Goal: Information Seeking & Learning: Check status

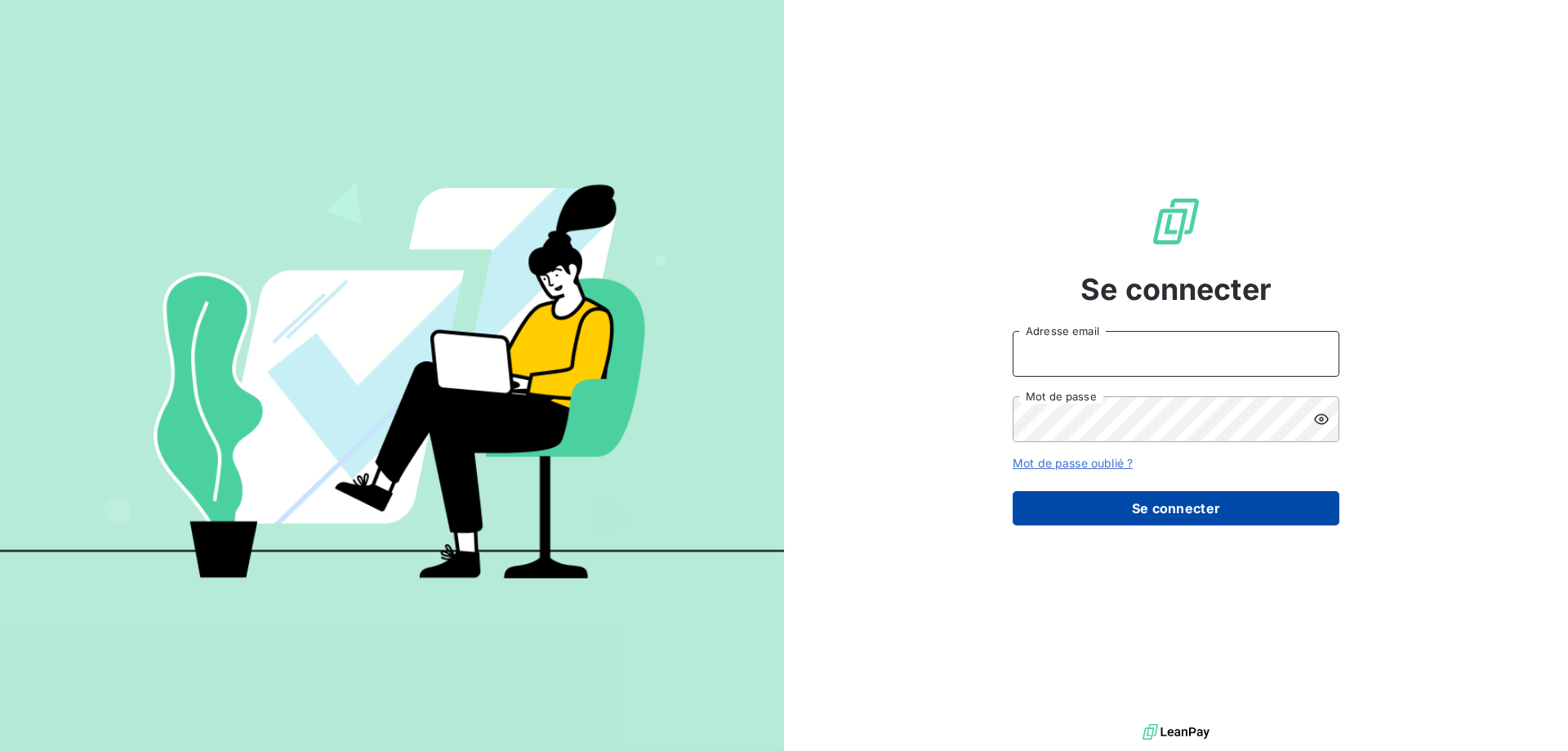
type input "[EMAIL_ADDRESS][DOMAIN_NAME]"
click at [1207, 511] on button "Se connecter" at bounding box center [1176, 508] width 327 height 34
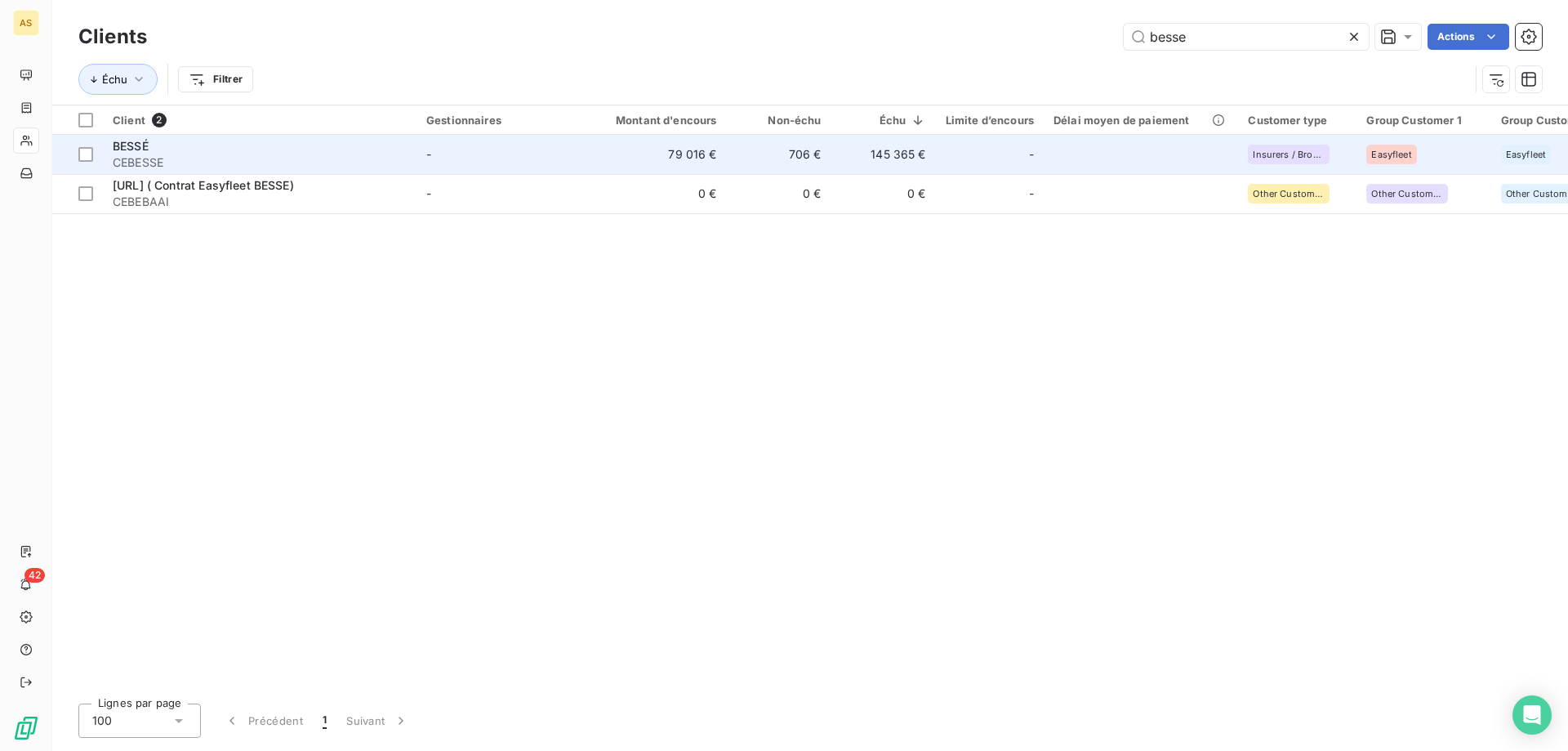
type input "besse"
click at [885, 149] on td "145 365 €" at bounding box center [883, 155] width 104 height 39
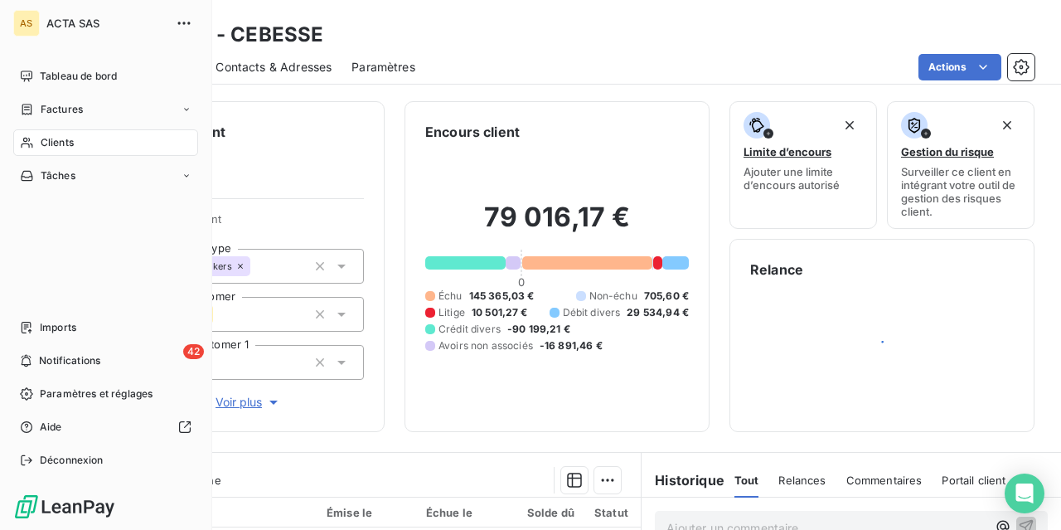
click at [41, 138] on span "Clients" at bounding box center [57, 142] width 33 height 15
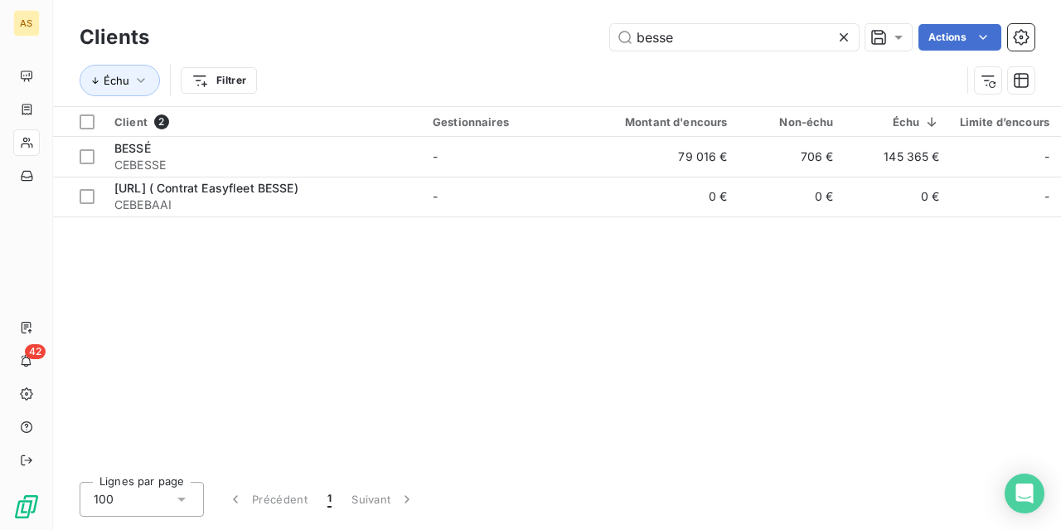
drag, startPoint x: 524, startPoint y: 14, endPoint x: 398, endPoint y: -28, distance: 132.9
click at [398, 0] on html "AS 42 Clients besse Actions Échu Filtrer Client 2 Gestionnaires Montant d'encou…" at bounding box center [530, 265] width 1061 height 530
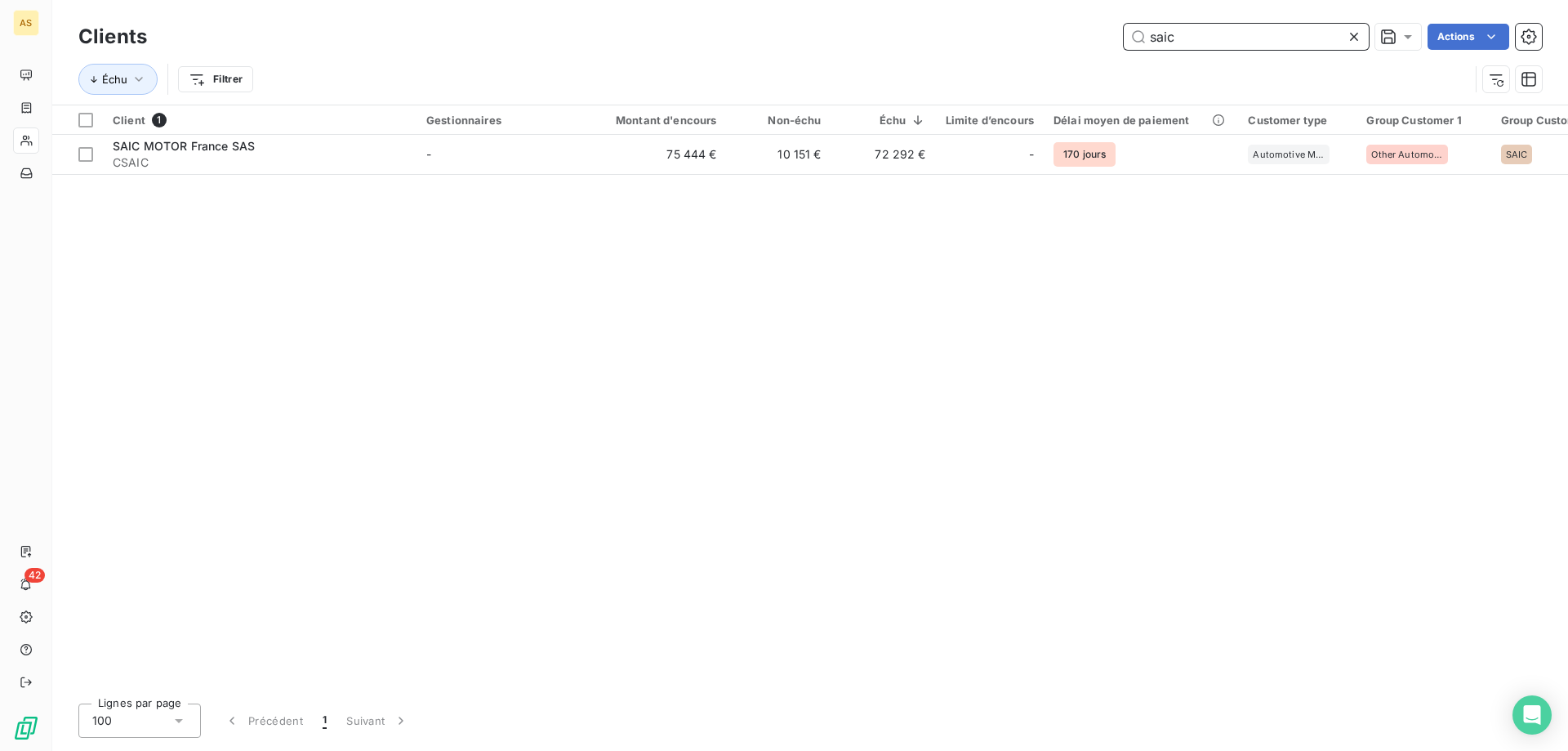
drag, startPoint x: 1177, startPoint y: 43, endPoint x: 766, endPoint y: -36, distance: 418.5
click at [766, 0] on html "AS 42 Clients saic Actions Échu Filtrer Client 1 Gestionnaires Montant d'encour…" at bounding box center [784, 376] width 1568 height 751
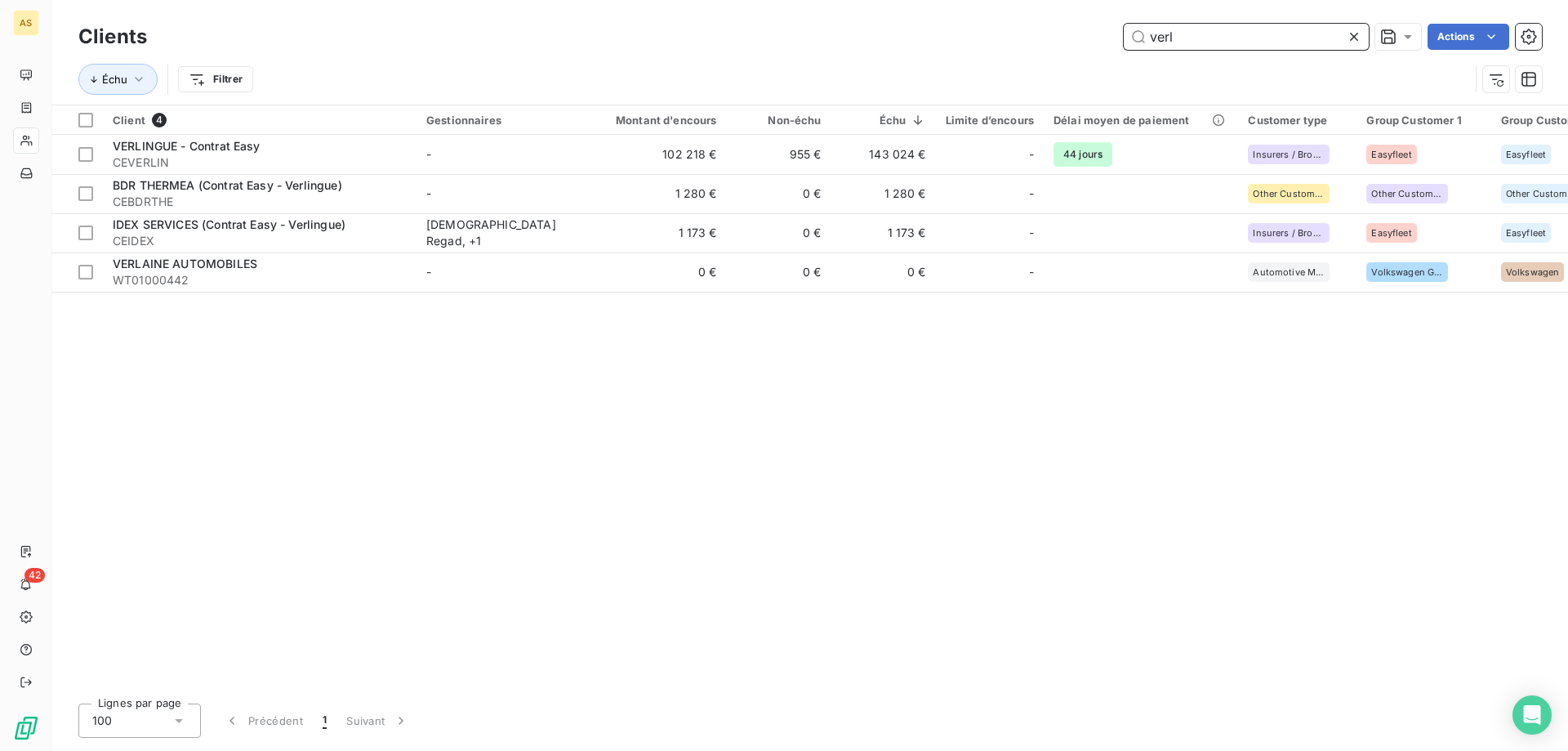
type input "verl"
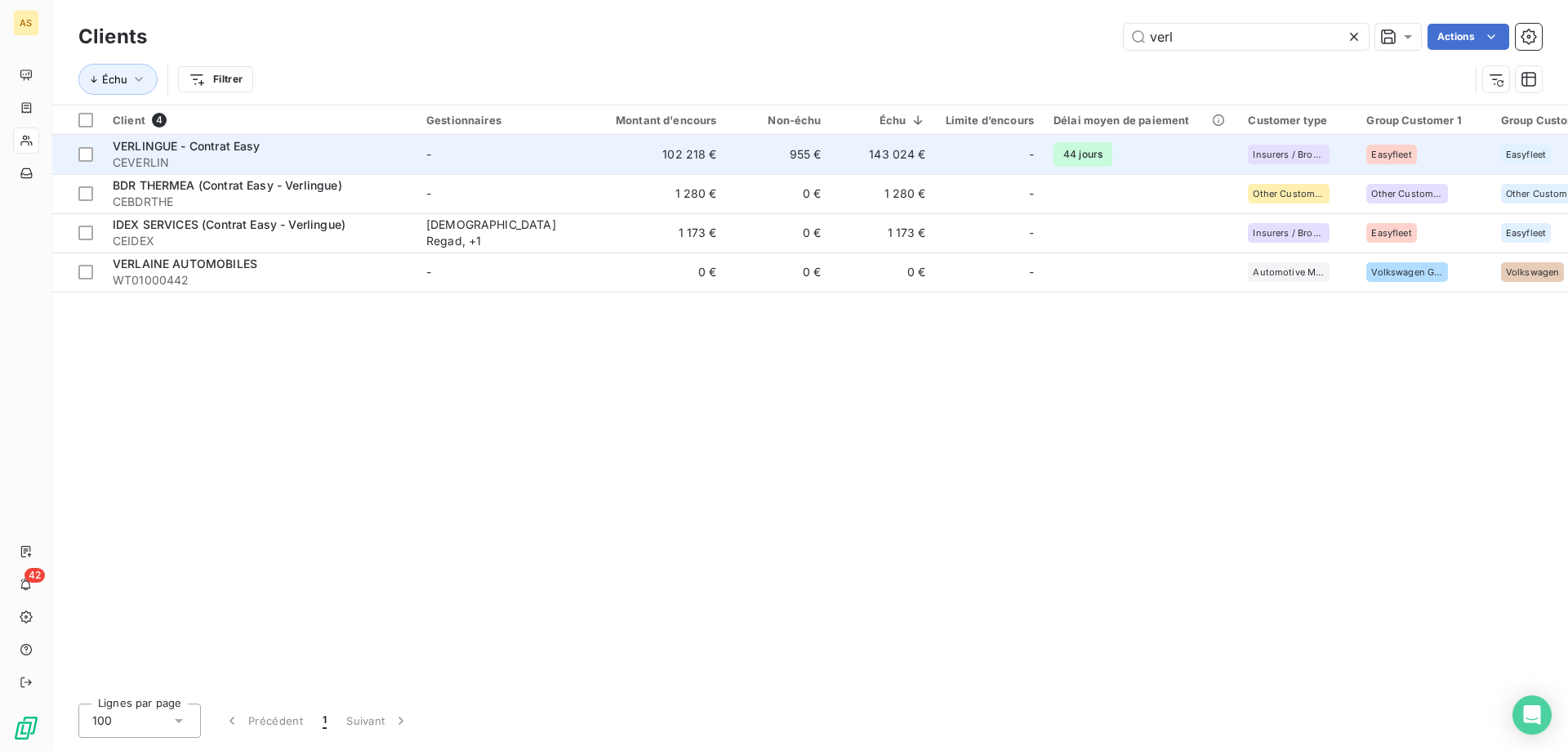
click at [845, 149] on td "143 024 €" at bounding box center [883, 155] width 104 height 39
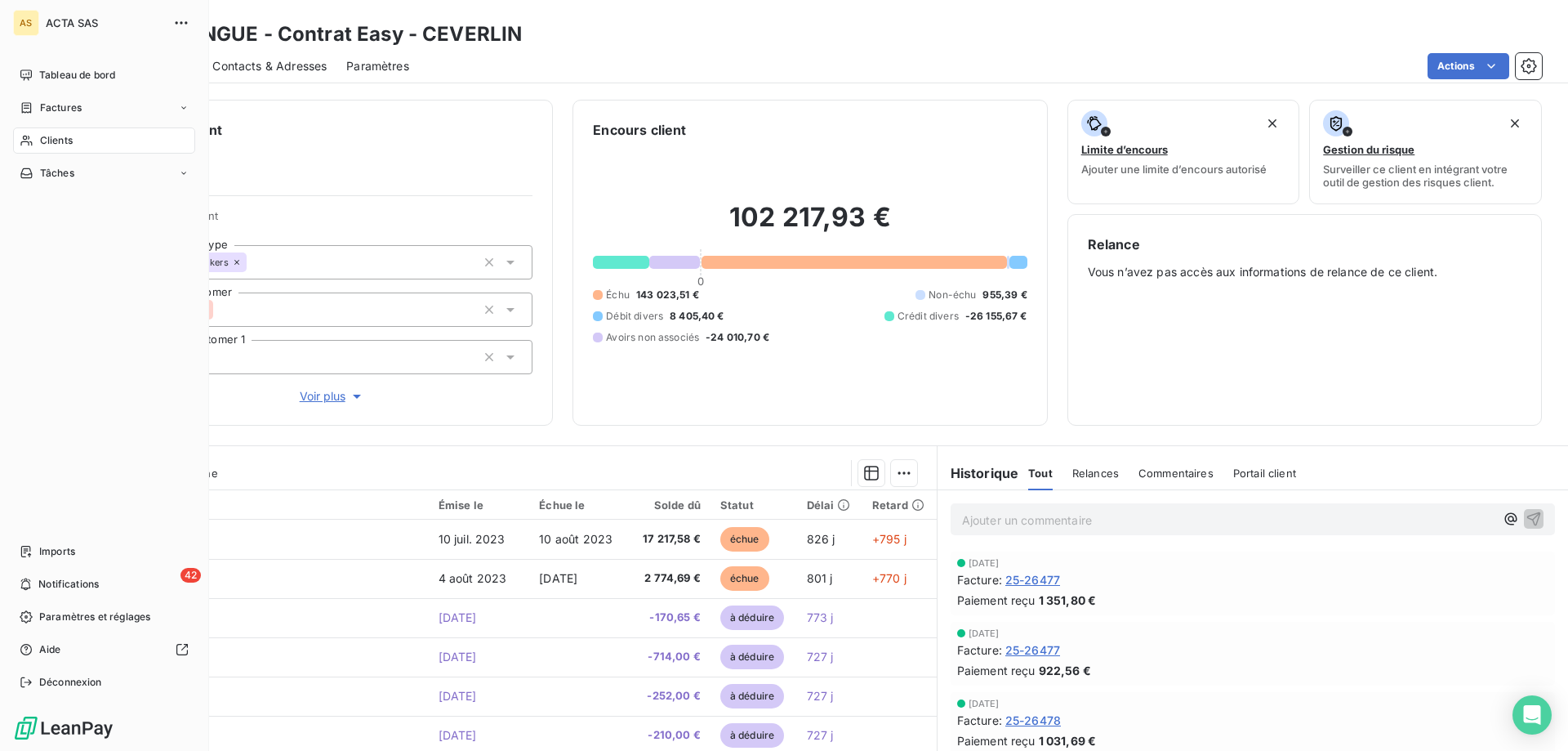
click at [41, 137] on span "Clients" at bounding box center [56, 140] width 33 height 15
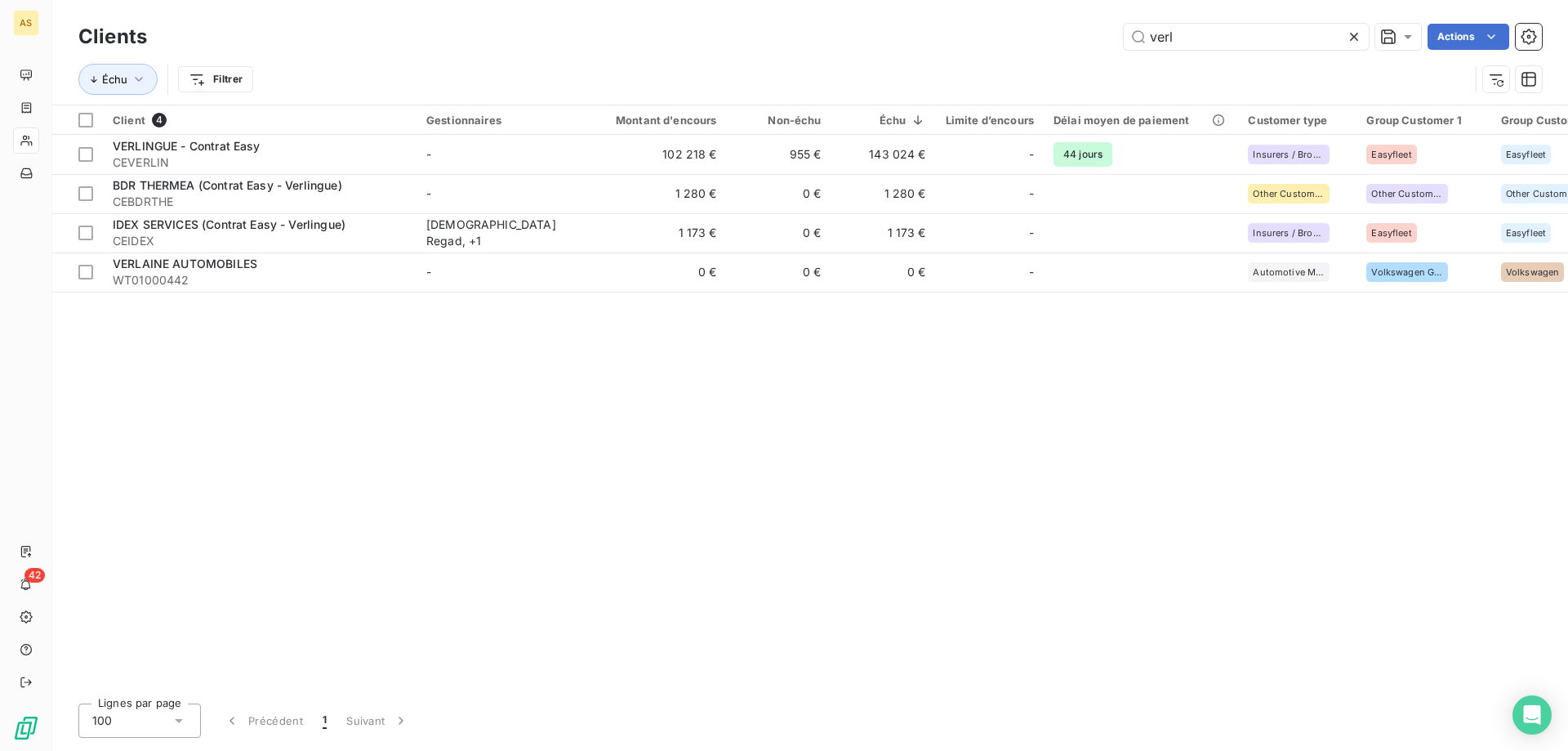
drag, startPoint x: 1185, startPoint y: 27, endPoint x: 907, endPoint y: -40, distance: 286.0
click at [907, 0] on html "AS 42 Clients verl Actions Échu Filtrer Client 4 Gestionnaires Montant d'encour…" at bounding box center [784, 376] width 1568 height 751
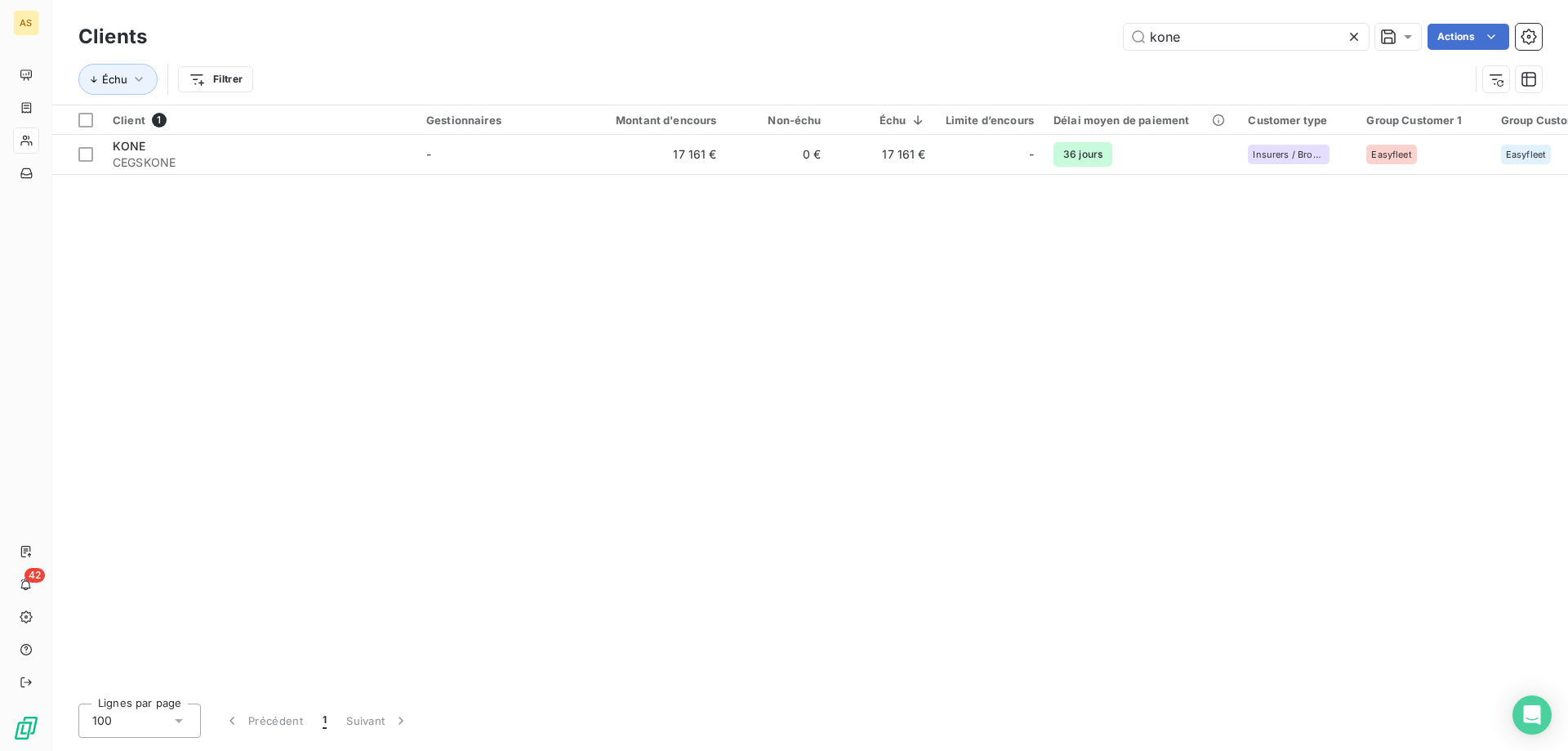
drag, startPoint x: 1205, startPoint y: 39, endPoint x: 945, endPoint y: -7, distance: 264.0
click at [945, 0] on html "AS 42 Clients kone Actions Échu Filtrer Client 1 Gestionnaires Montant d'encour…" at bounding box center [784, 376] width 1568 height 751
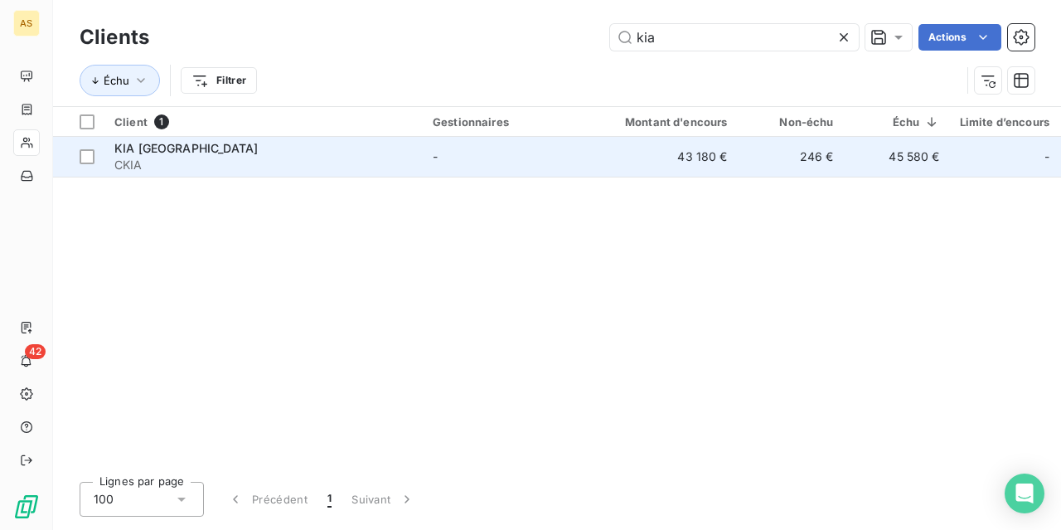
type input "kia"
click at [881, 157] on td "45 580 €" at bounding box center [897, 157] width 106 height 40
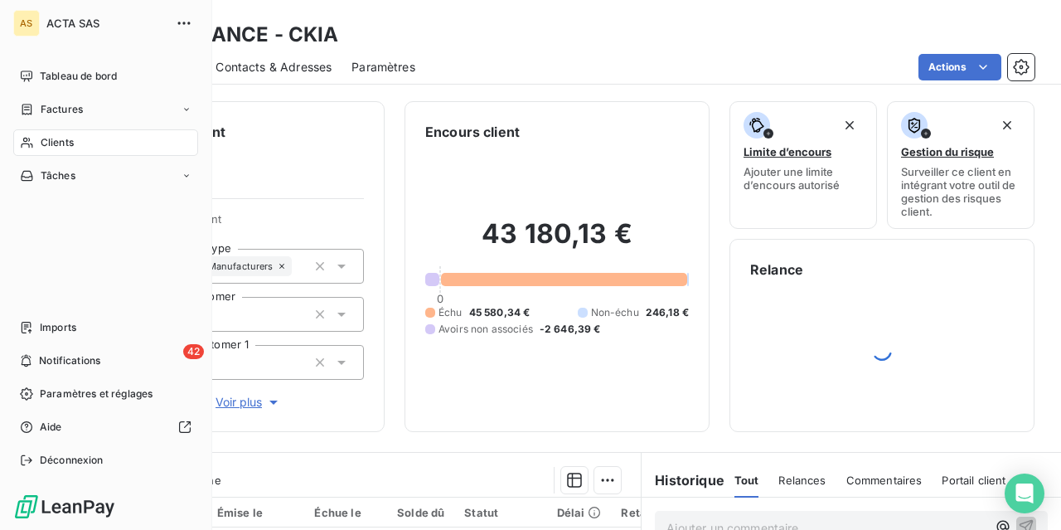
click at [59, 135] on span "Clients" at bounding box center [57, 142] width 33 height 15
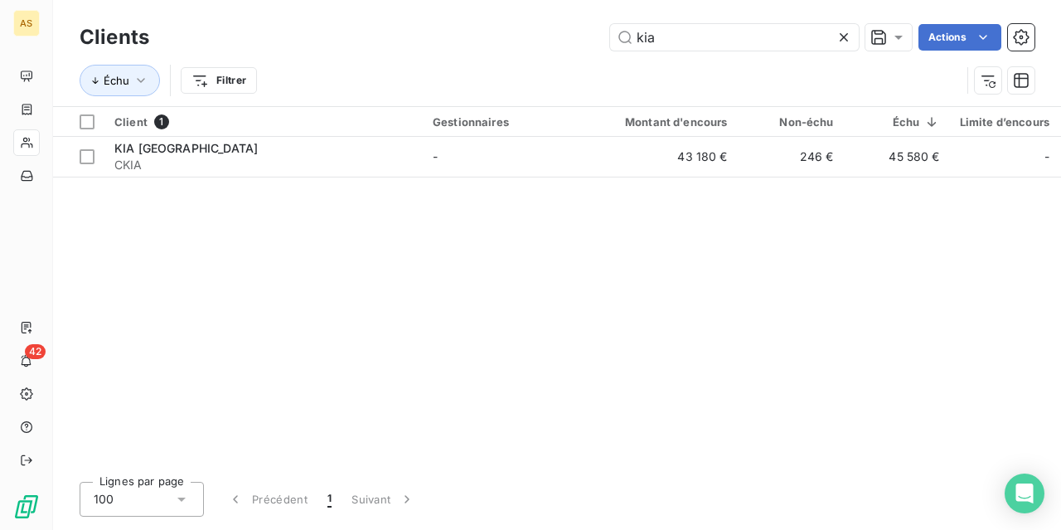
drag, startPoint x: 663, startPoint y: 37, endPoint x: 400, endPoint y: -34, distance: 272.3
click at [400, 0] on html "AS 42 Clients kia Actions Échu Filtrer Client 1 Gestionnaires Montant d'encours…" at bounding box center [530, 265] width 1061 height 530
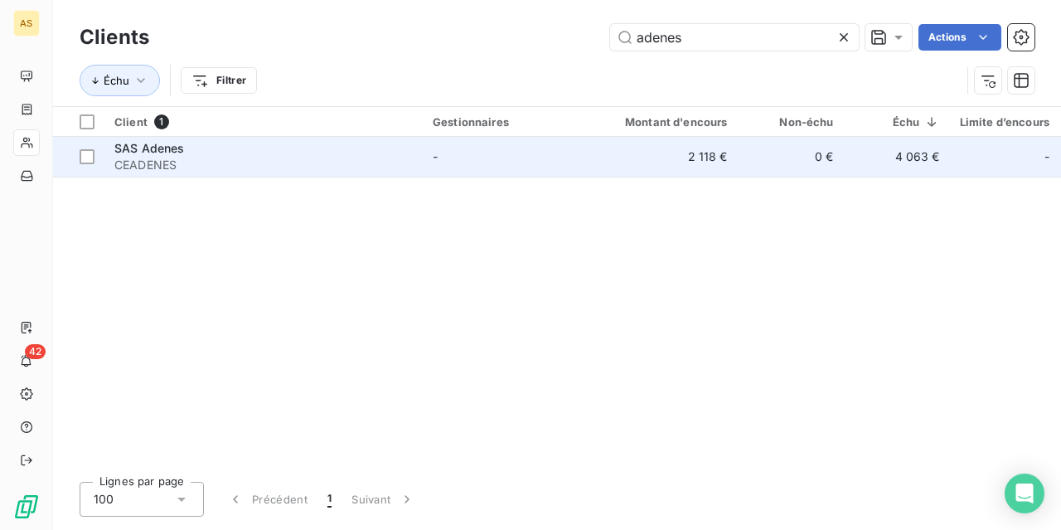
type input "adenes"
click at [226, 157] on span "CEADENES" at bounding box center [263, 165] width 298 height 17
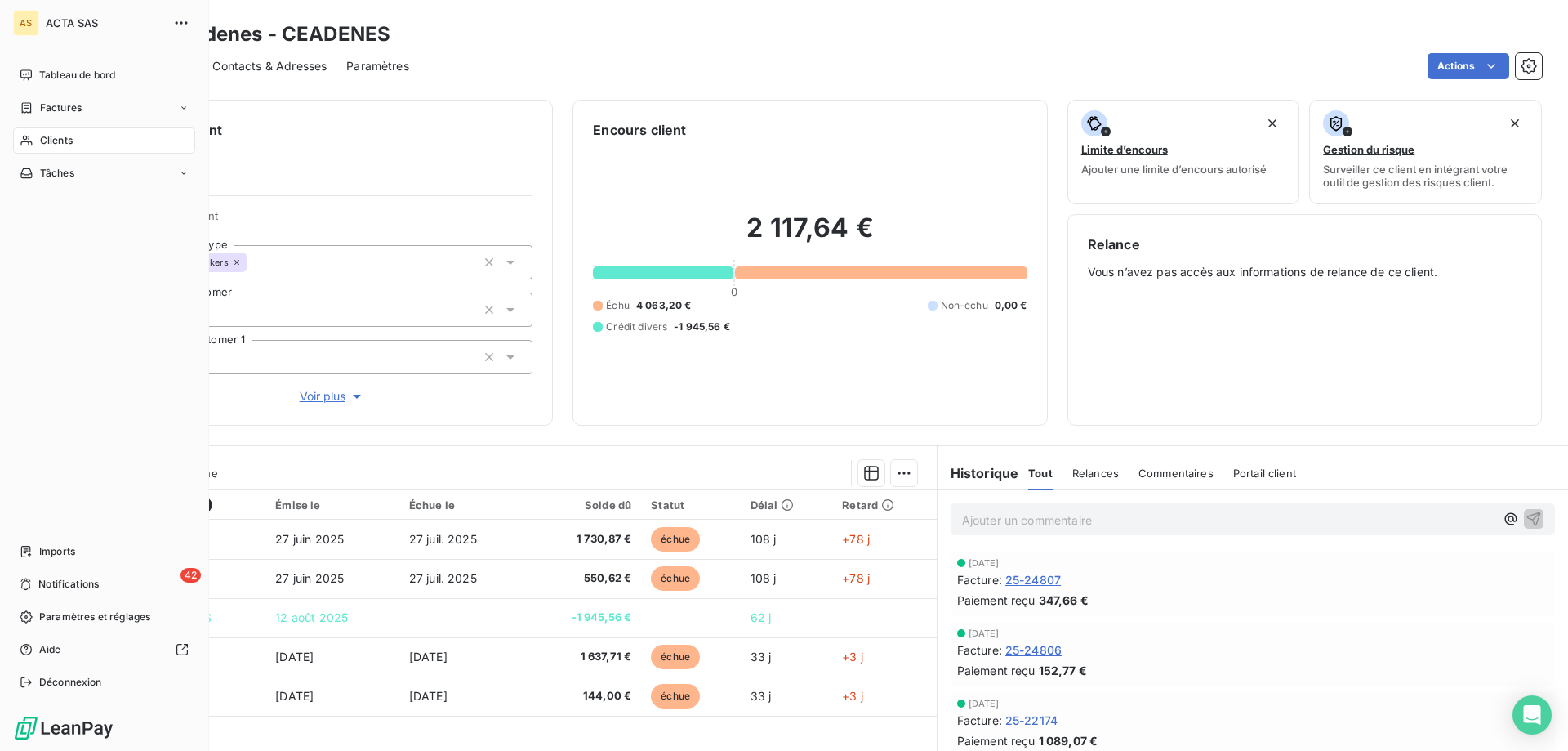
click at [27, 134] on icon at bounding box center [27, 140] width 14 height 13
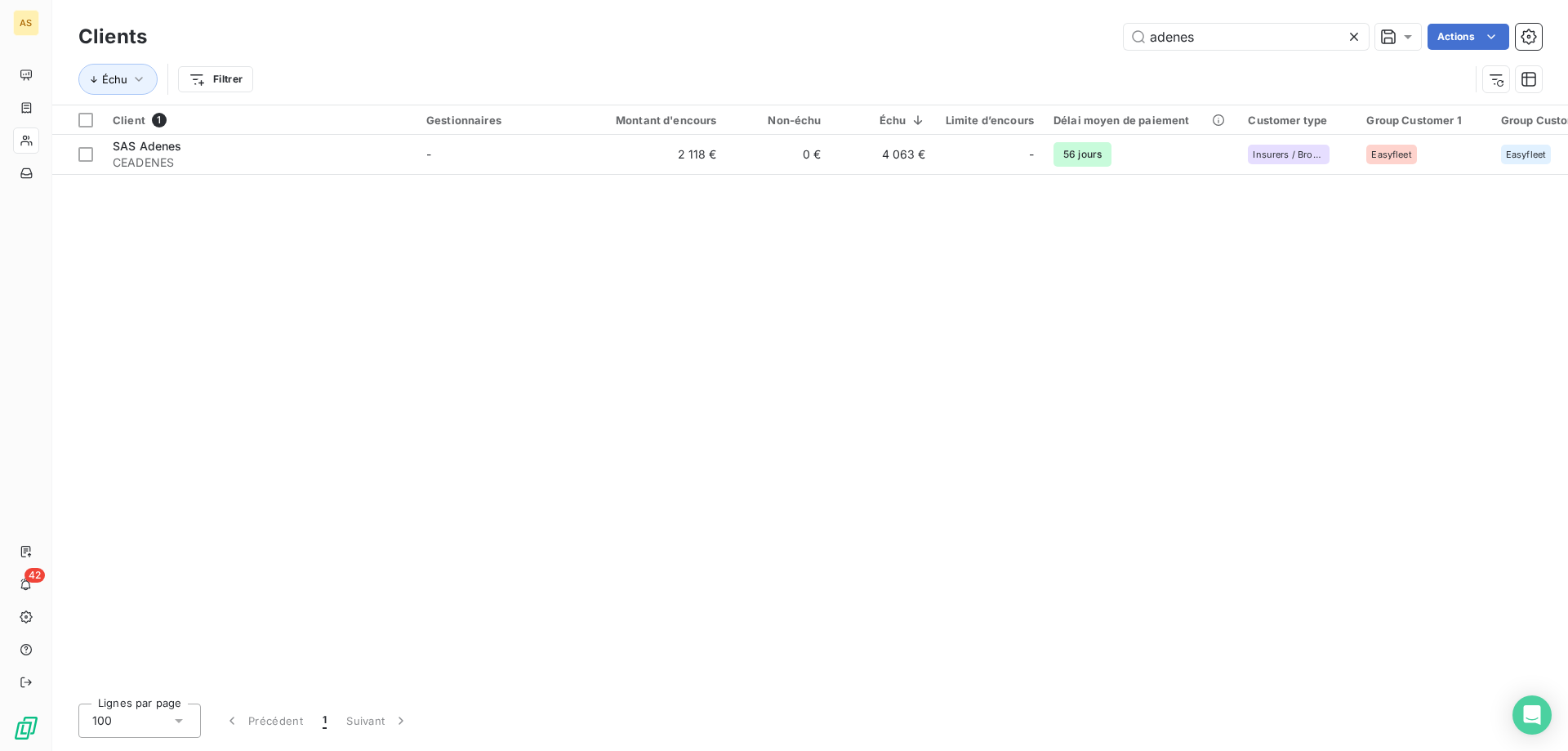
drag, startPoint x: 1228, startPoint y: 49, endPoint x: 942, endPoint y: 3, distance: 289.7
click at [942, 4] on div "Clients adenes Actions Échu Filtrer" at bounding box center [810, 52] width 1516 height 104
click at [1225, 32] on input "adenes" at bounding box center [1246, 36] width 245 height 27
drag, startPoint x: 1230, startPoint y: 32, endPoint x: 733, endPoint y: -30, distance: 500.9
click at [733, 0] on html "AS 42 Clients adenes Actions Échu Filtrer Client 1 Gestionnaires Montant d'enco…" at bounding box center [784, 376] width 1568 height 751
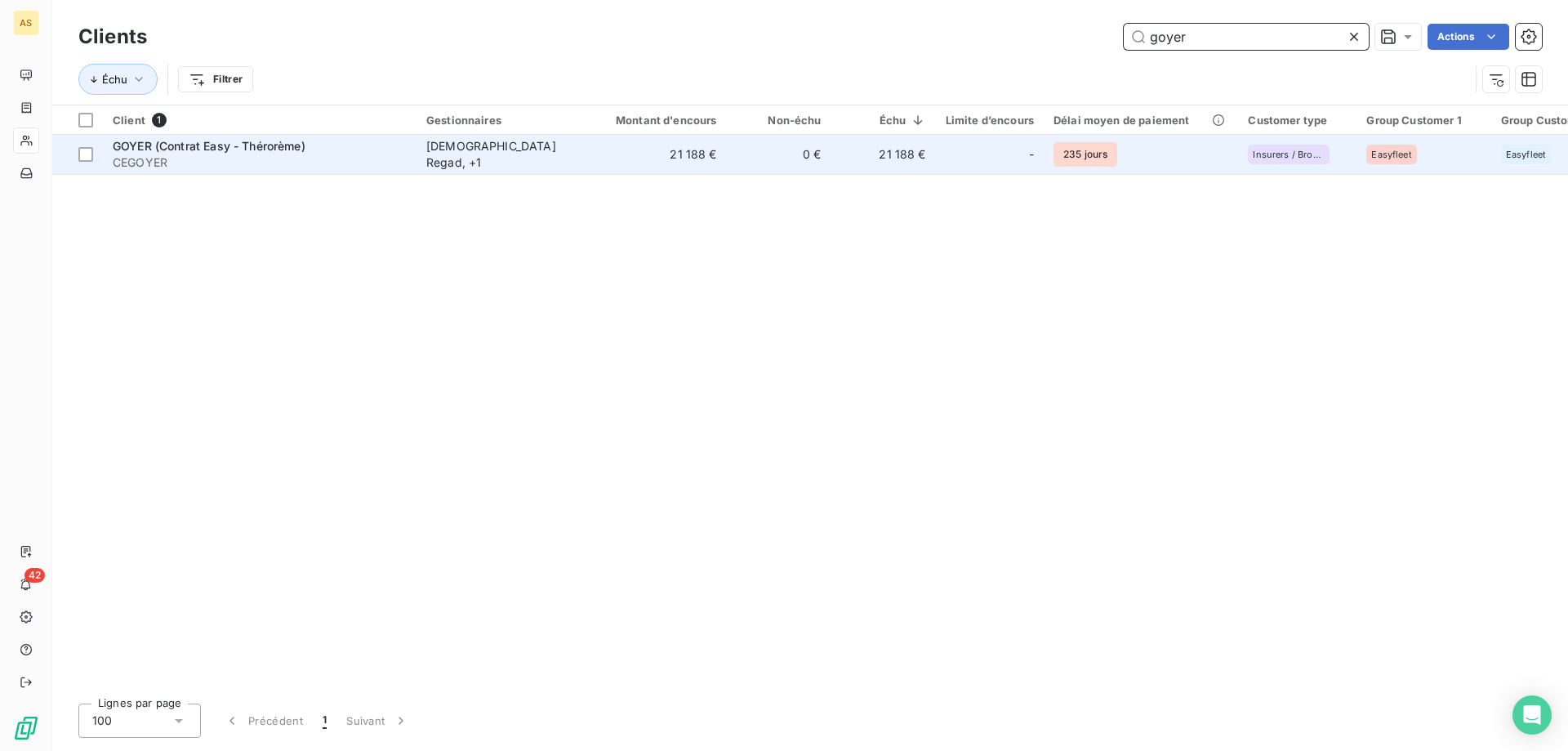
type input "goyer"
click at [645, 159] on td "21 188 €" at bounding box center [656, 155] width 141 height 39
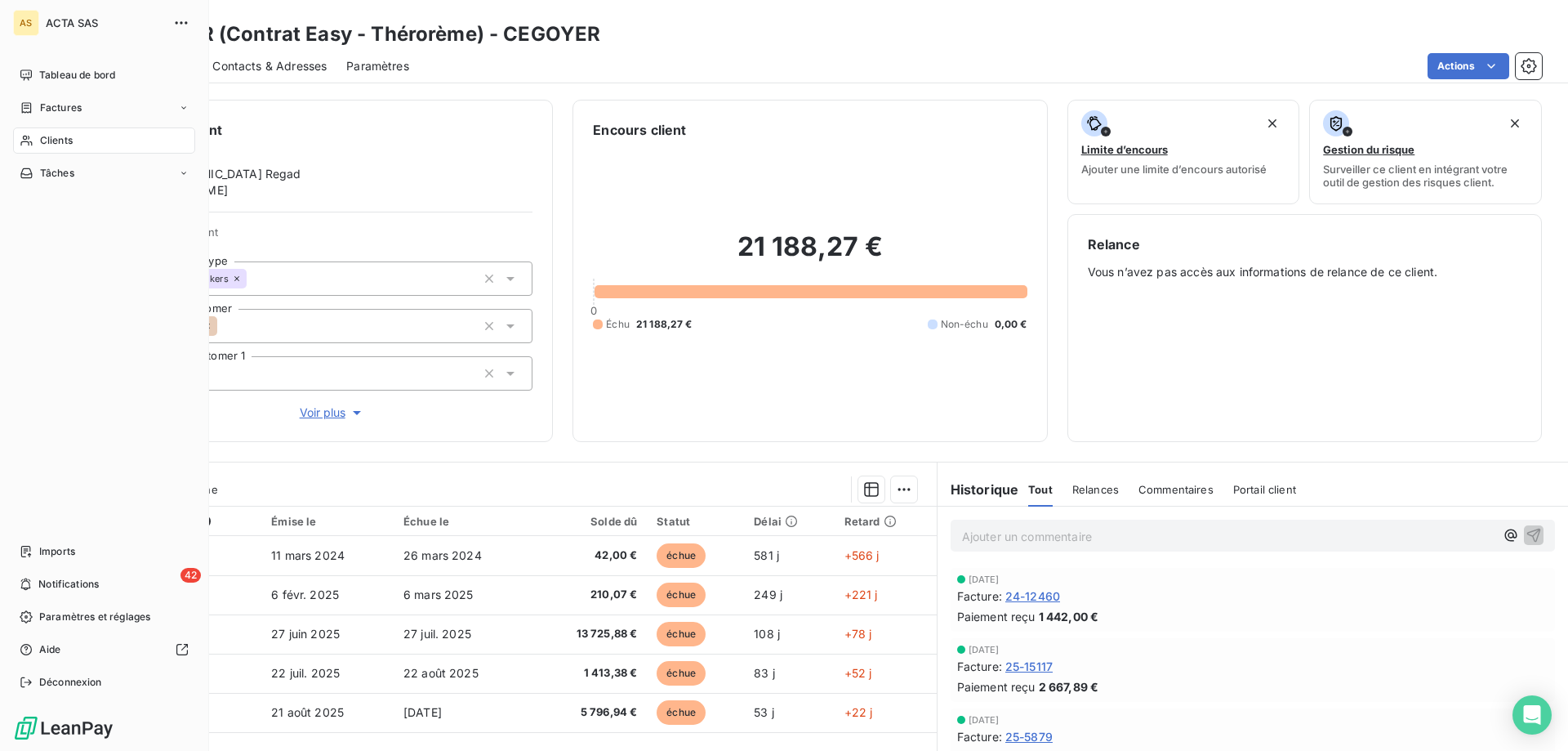
drag, startPoint x: 41, startPoint y: 136, endPoint x: 74, endPoint y: 124, distance: 35.1
click at [41, 136] on span "Clients" at bounding box center [56, 140] width 33 height 15
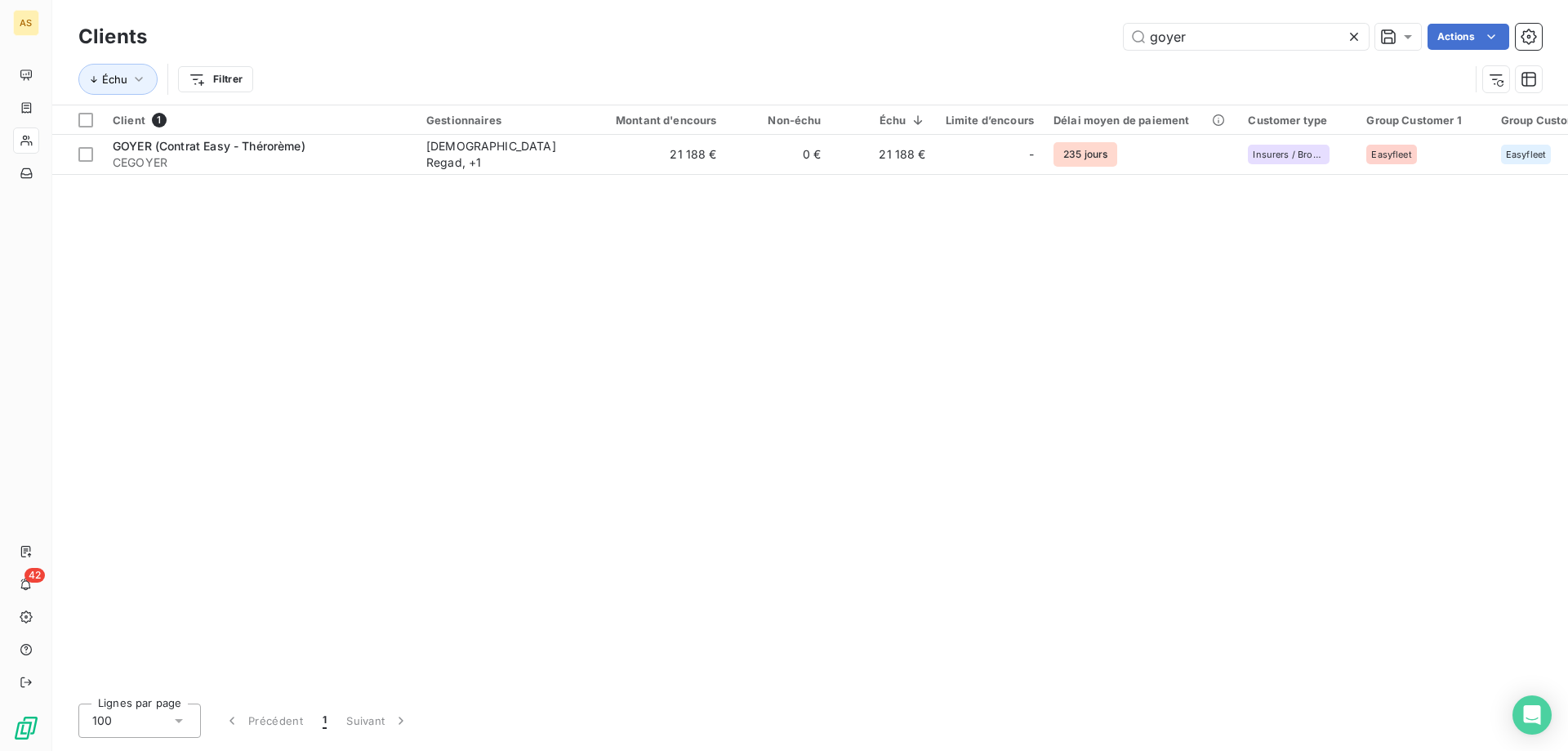
drag, startPoint x: 1210, startPoint y: 37, endPoint x: 729, endPoint y: -5, distance: 482.8
click at [729, 0] on html "AS 42 Clients goyer Actions Échu Filtrer Client 1 Gestionnaires Montant d'encou…" at bounding box center [784, 376] width 1568 height 751
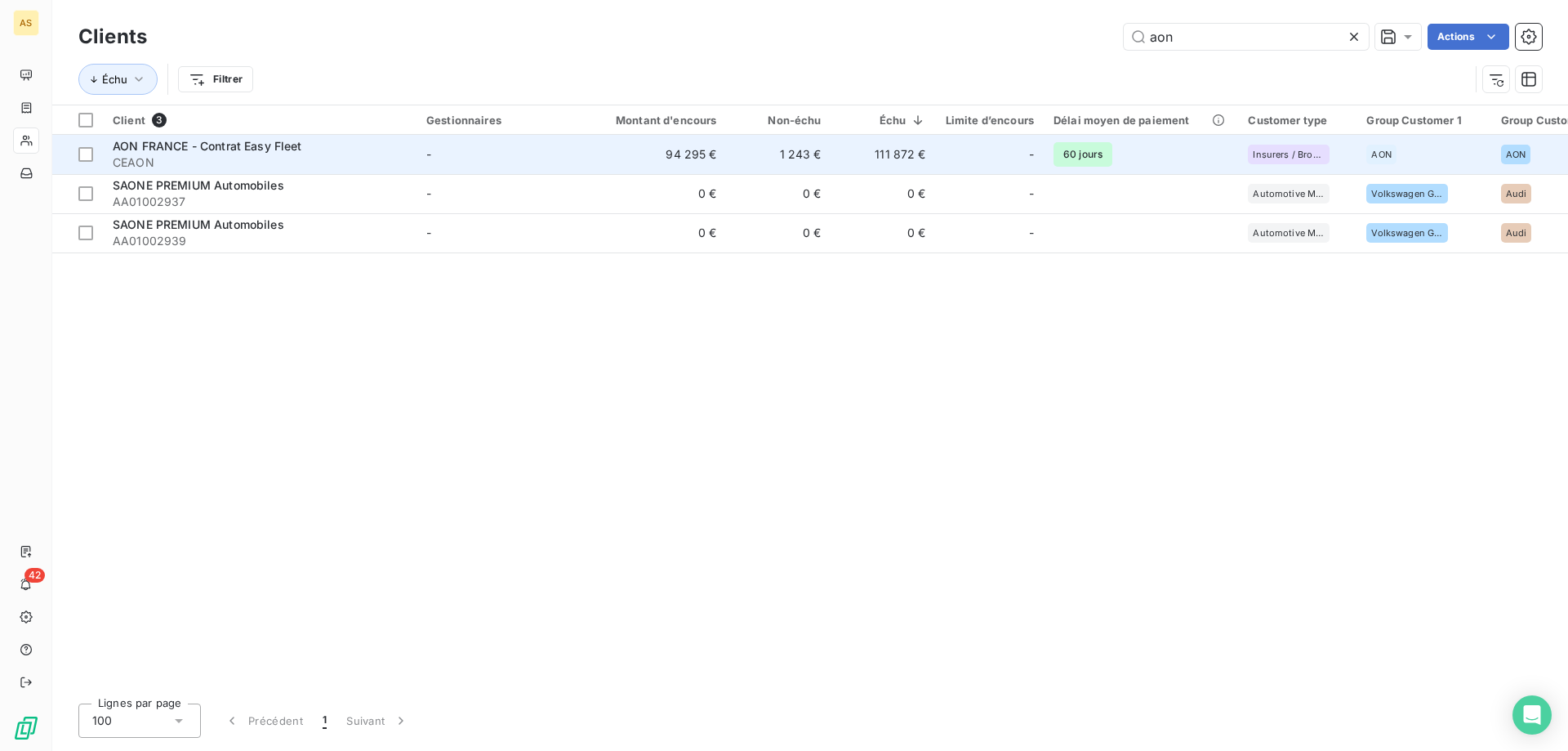
type input "aon"
click at [231, 149] on span "AON FRANCE - Contrat Easy Fleet" at bounding box center [207, 146] width 189 height 14
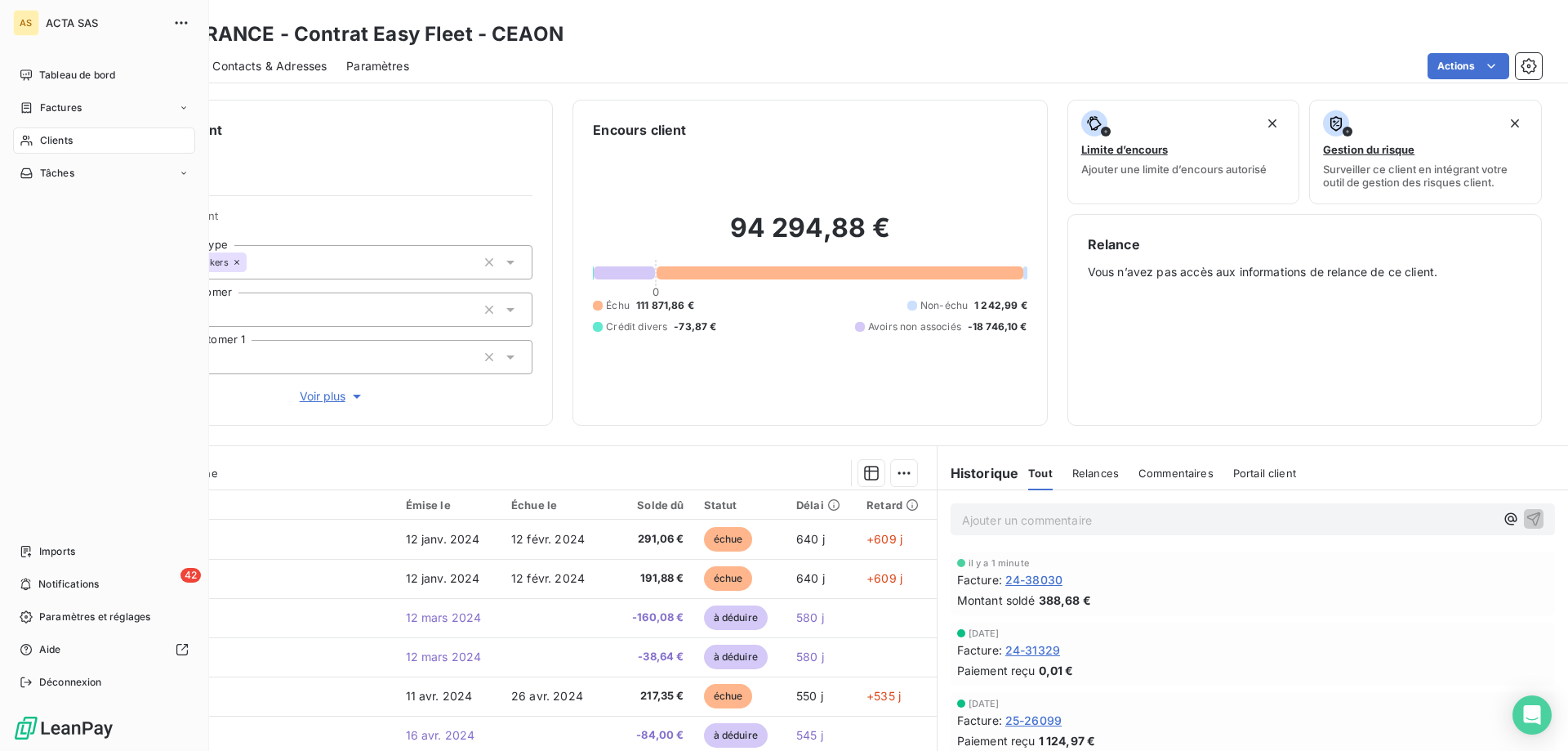
click at [53, 132] on div "Clients" at bounding box center [103, 140] width 182 height 27
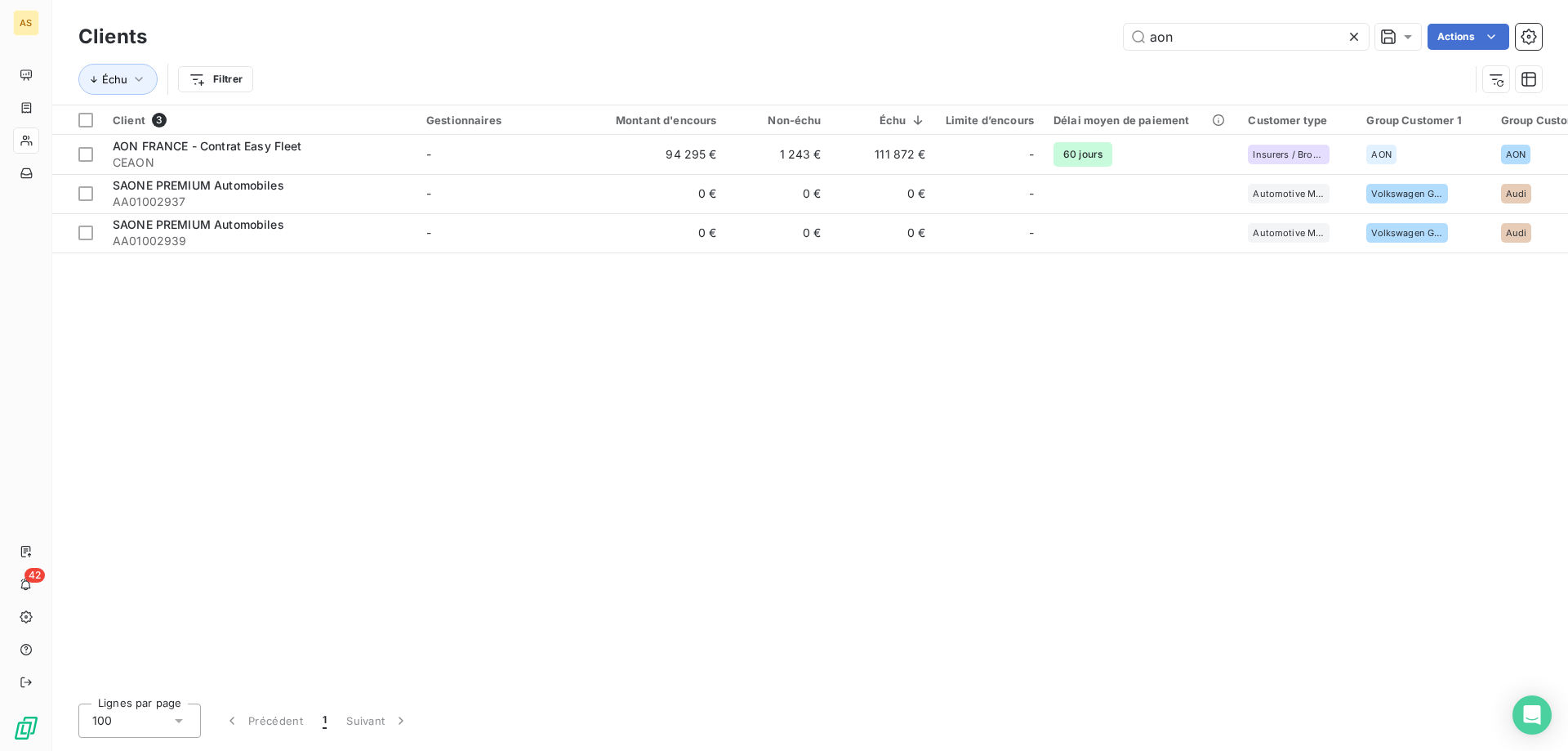
drag, startPoint x: 1192, startPoint y: 38, endPoint x: 1004, endPoint y: -1, distance: 192.0
click at [1004, 0] on html "AS 42 Clients aon Actions Échu Filtrer Client 3 Gestionnaires Montant d'encours…" at bounding box center [784, 376] width 1568 height 751
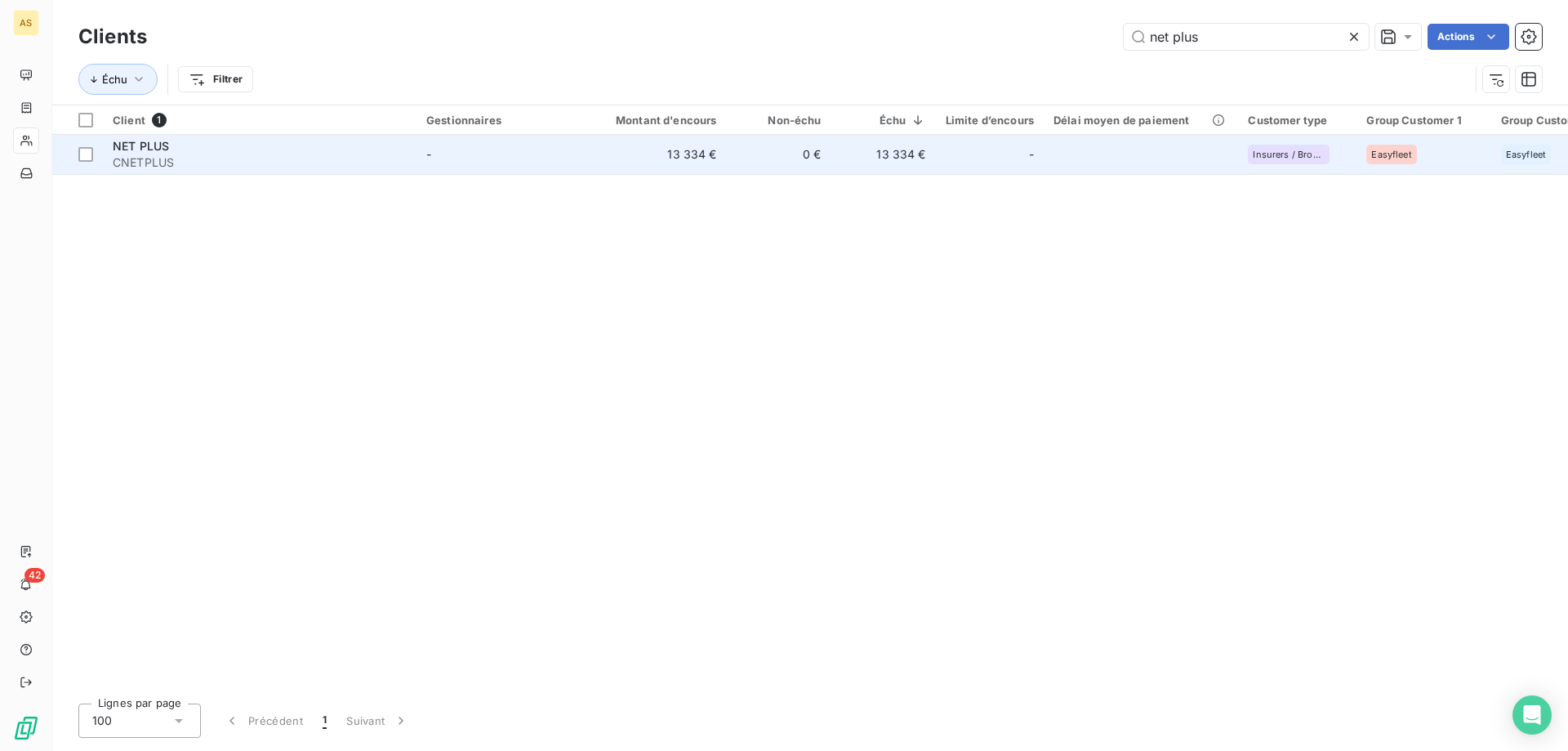
type input "net plus"
click at [190, 162] on span "CNETPLUS" at bounding box center [259, 163] width 294 height 17
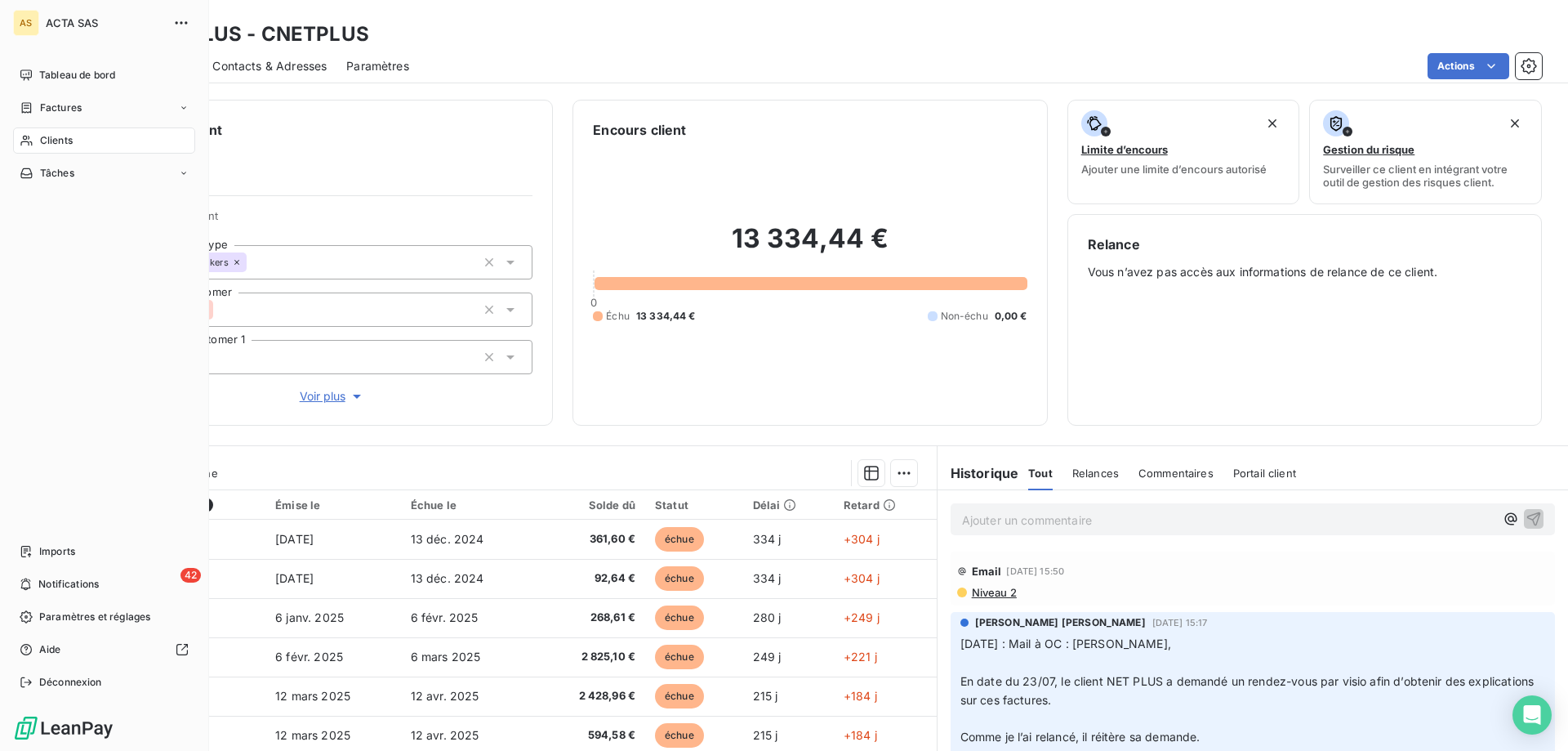
click at [64, 127] on nav "Tableau de bord Factures Clients Tâches" at bounding box center [103, 124] width 182 height 124
click at [60, 136] on span "Clients" at bounding box center [56, 140] width 33 height 15
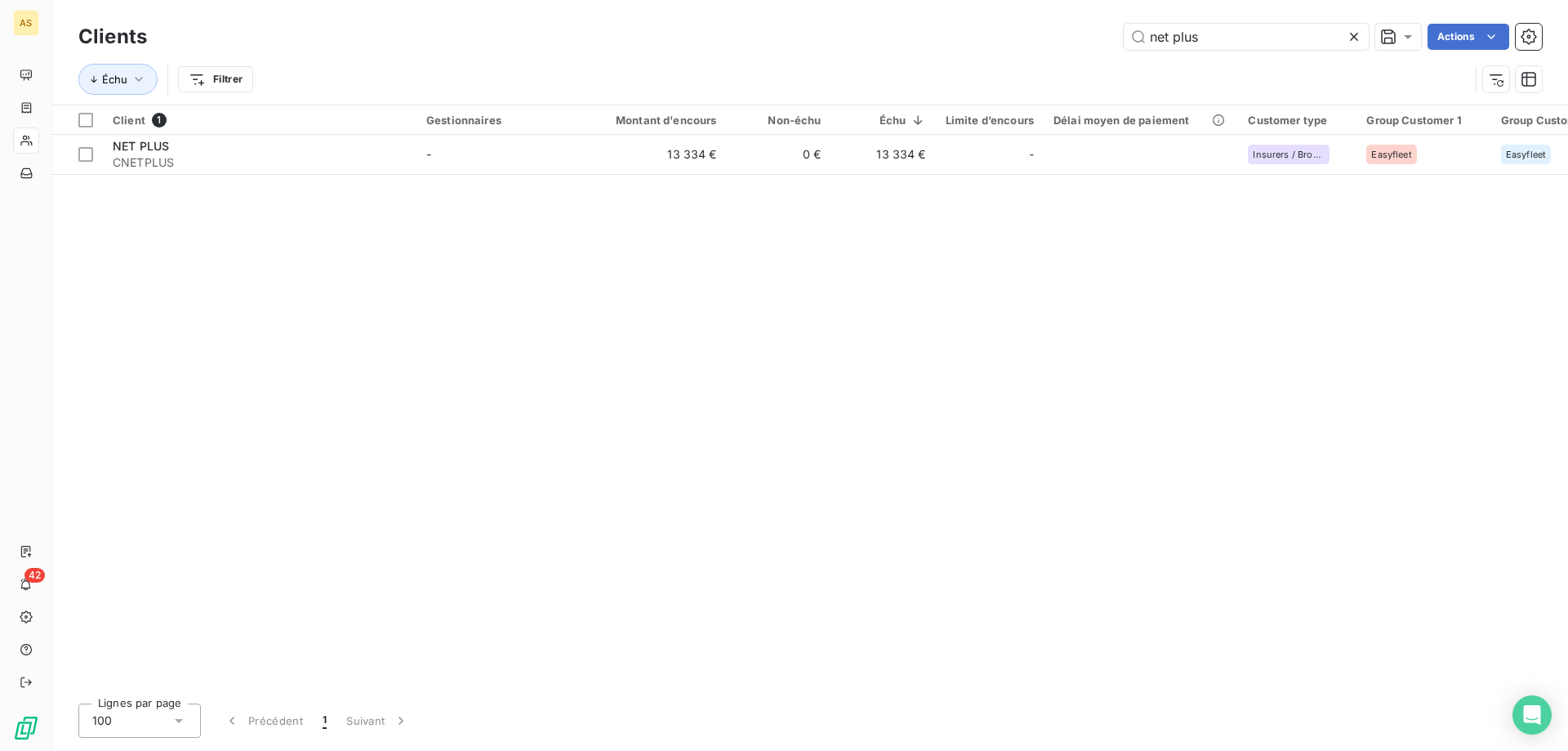
drag, startPoint x: 1204, startPoint y: 37, endPoint x: 716, endPoint y: -59, distance: 497.4
click at [716, 0] on html "AS 42 Clients net plus Actions Échu Filtrer Client 1 Gestionnaires Montant d'en…" at bounding box center [784, 376] width 1568 height 751
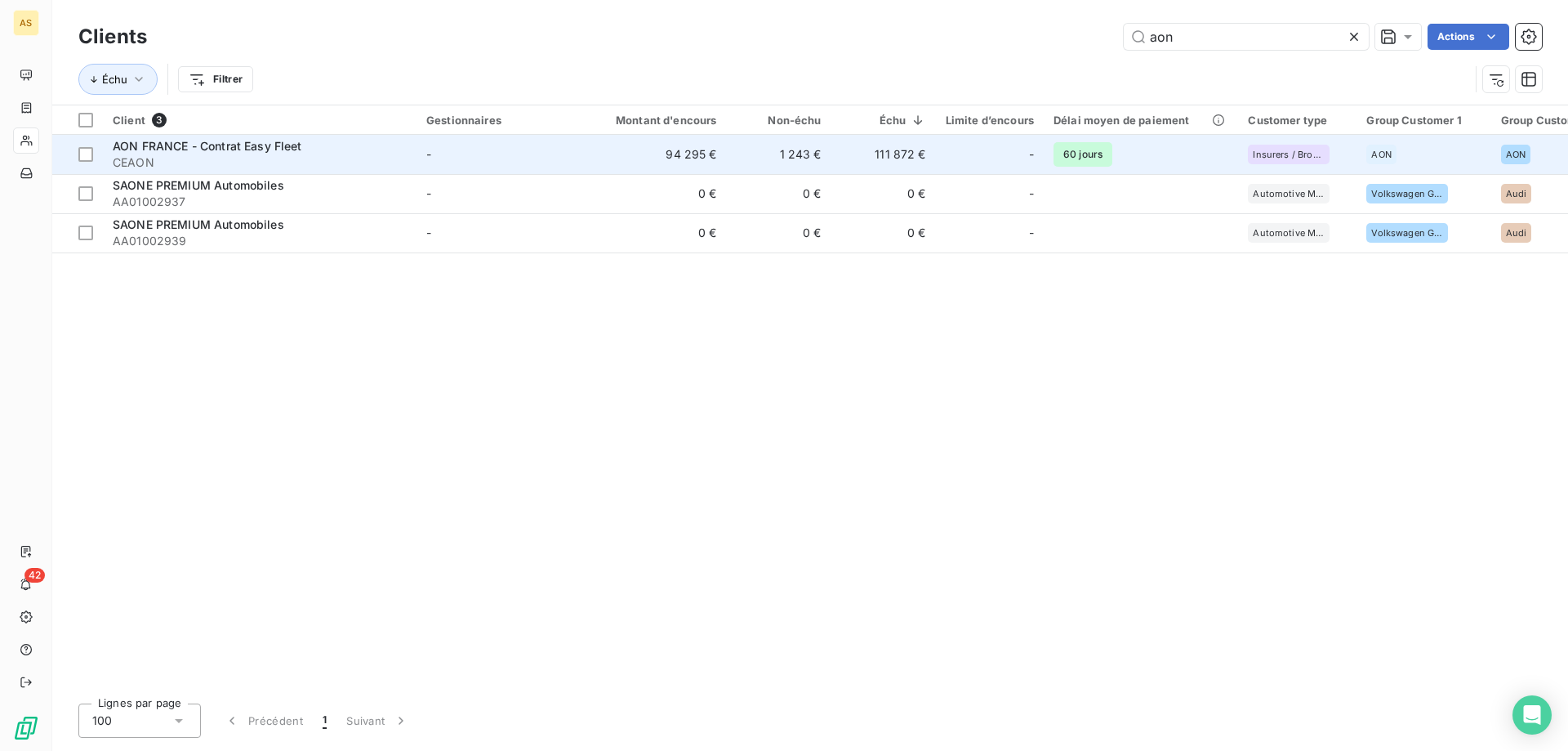
type input "aon"
click at [207, 151] on span "AON FRANCE - Contrat Easy Fleet" at bounding box center [207, 146] width 189 height 14
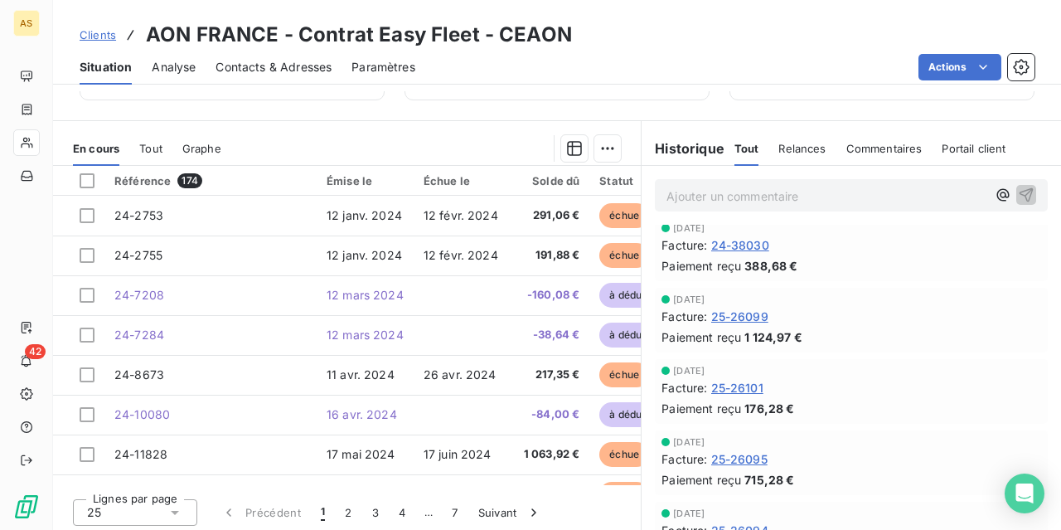
scroll to position [336, 0]
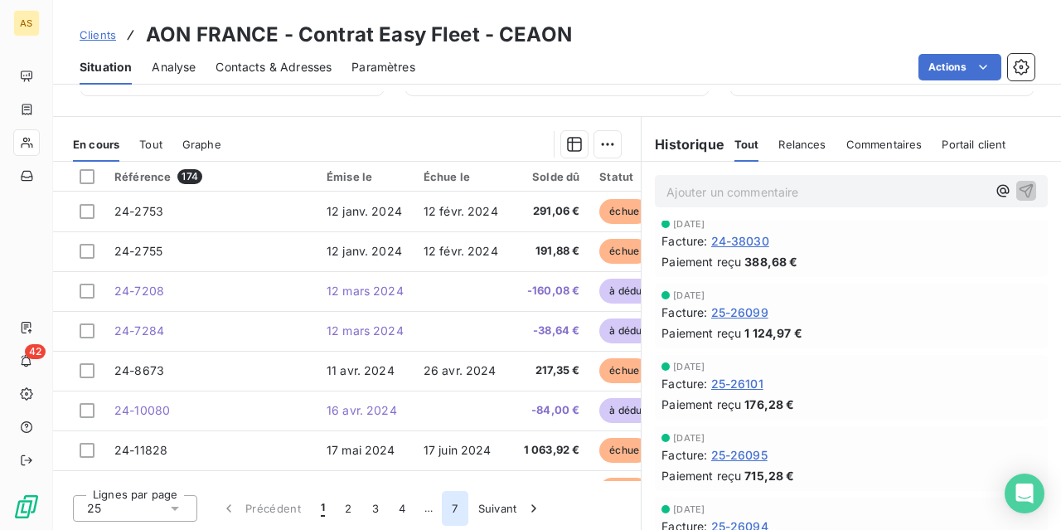
click at [451, 506] on button "7" at bounding box center [455, 508] width 26 height 35
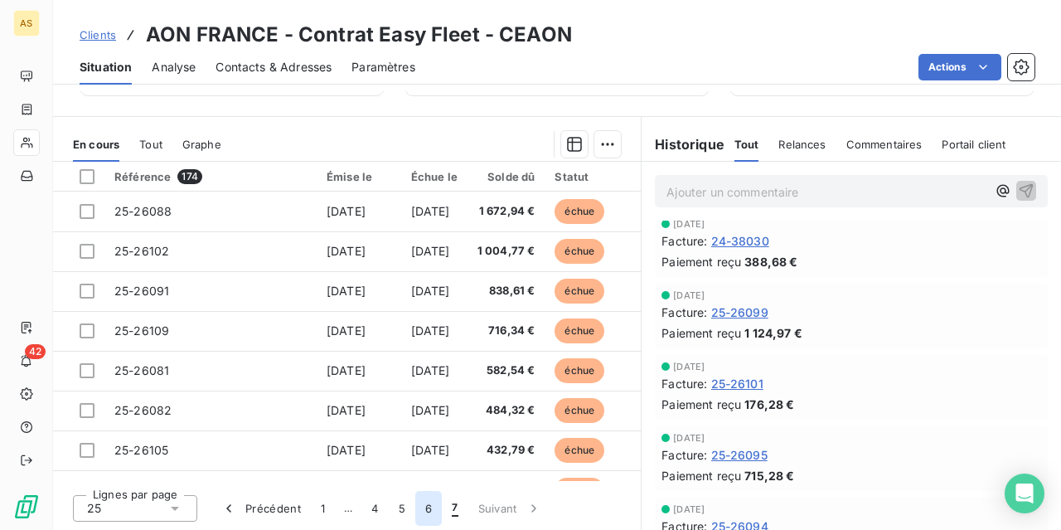
click at [433, 512] on button "6" at bounding box center [428, 508] width 27 height 35
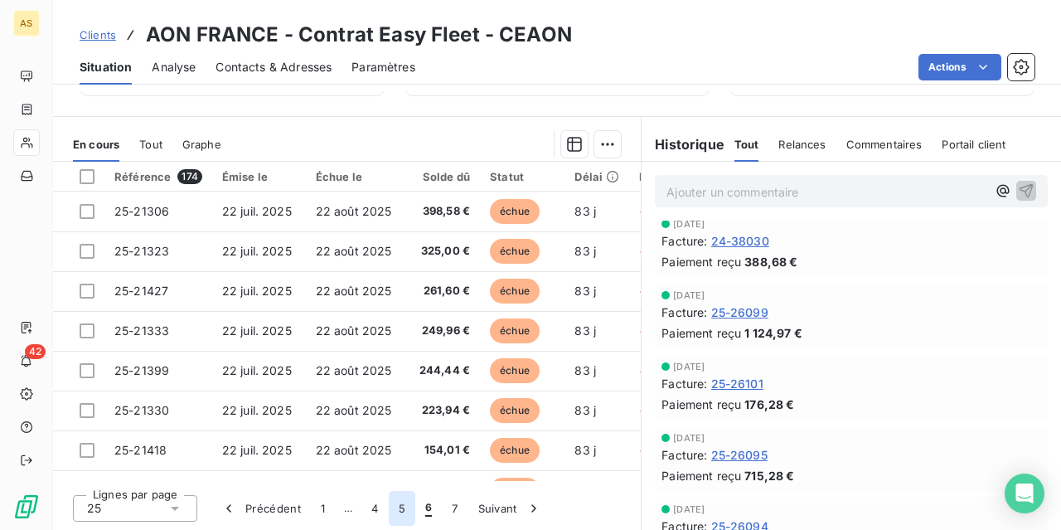
click at [397, 508] on button "5" at bounding box center [402, 508] width 27 height 35
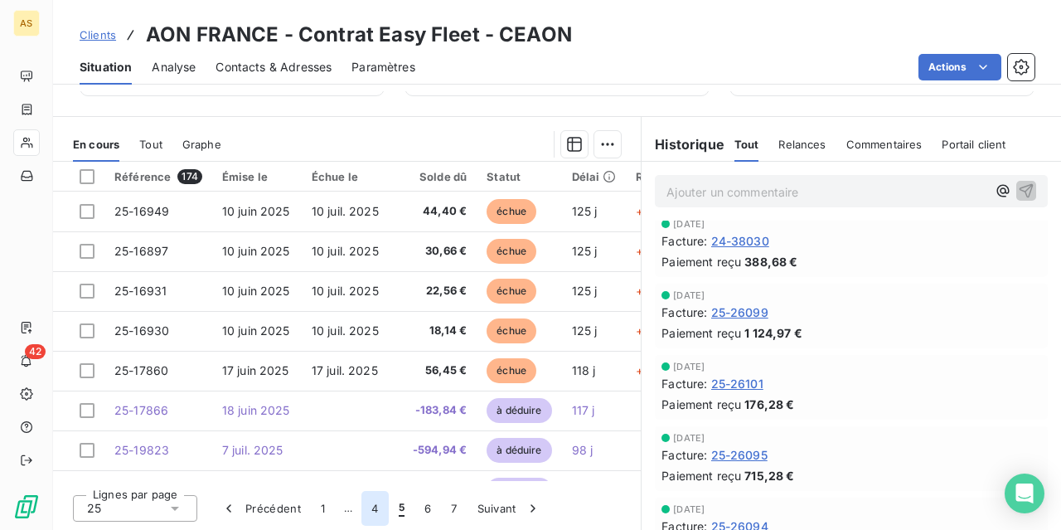
click at [377, 503] on button "4" at bounding box center [374, 508] width 27 height 35
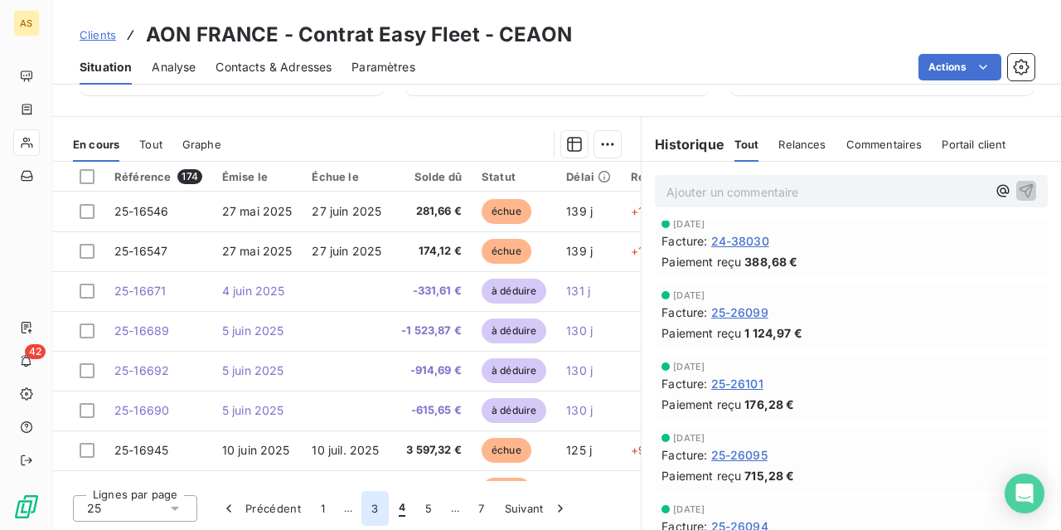
click at [381, 505] on button "3" at bounding box center [374, 508] width 27 height 35
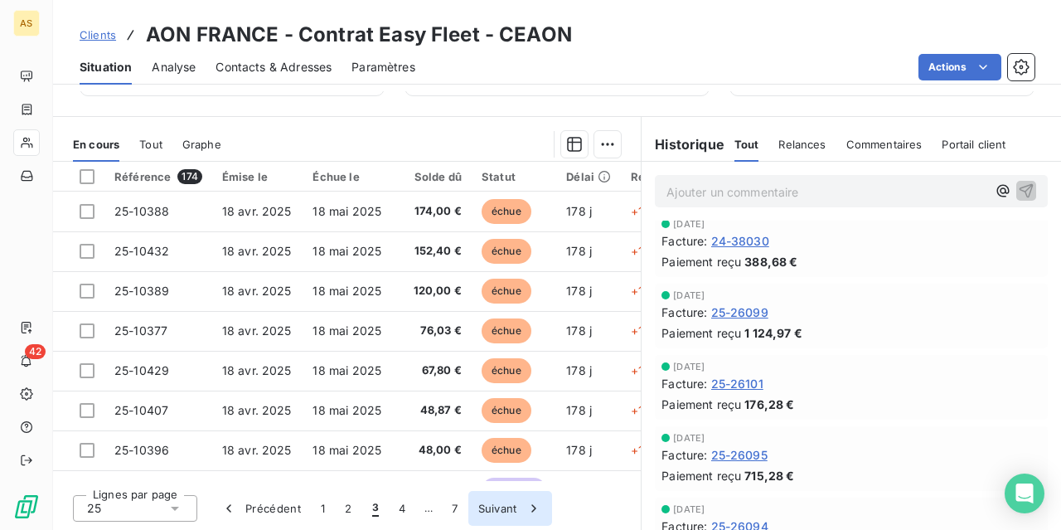
click at [352, 506] on button "2" at bounding box center [348, 508] width 27 height 35
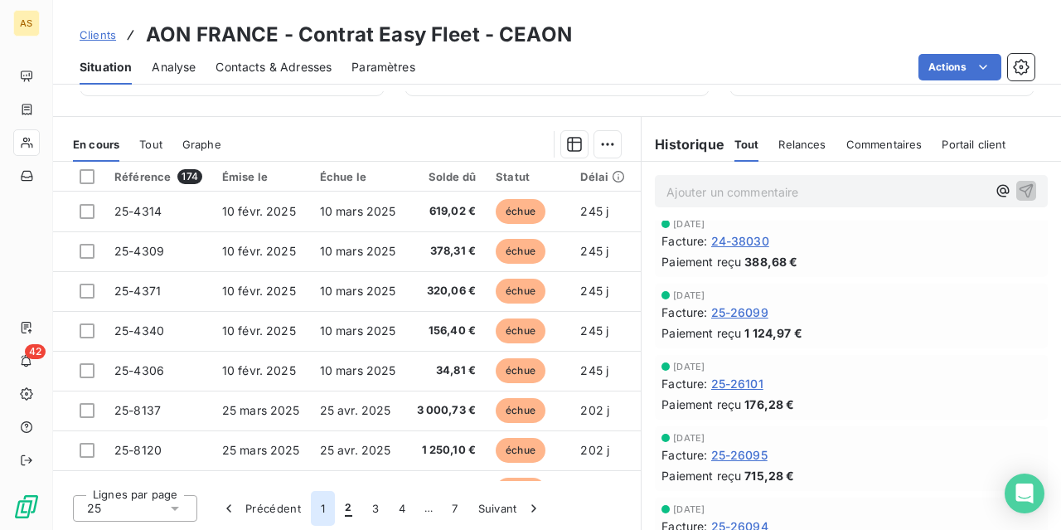
click at [327, 512] on button "1" at bounding box center [323, 508] width 24 height 35
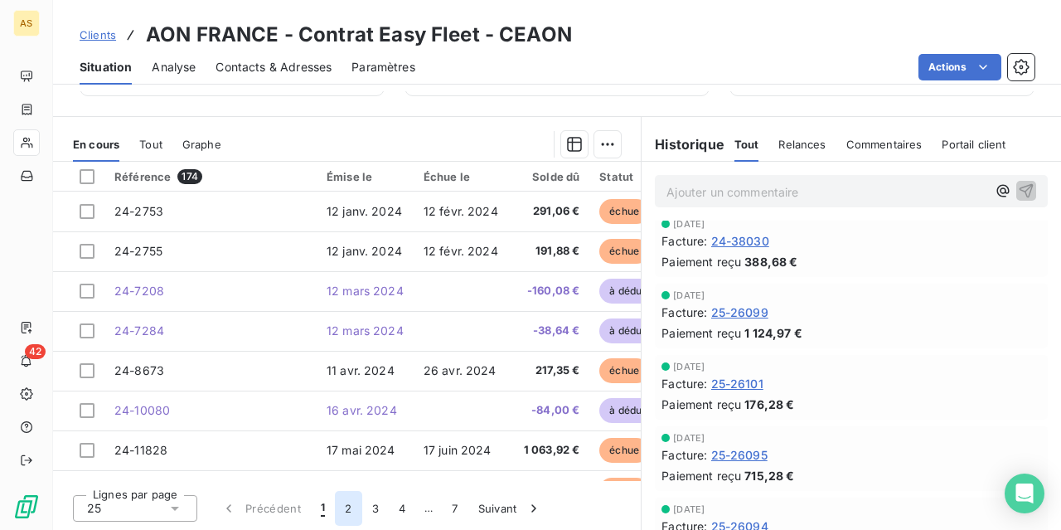
click at [347, 507] on button "2" at bounding box center [348, 508] width 27 height 35
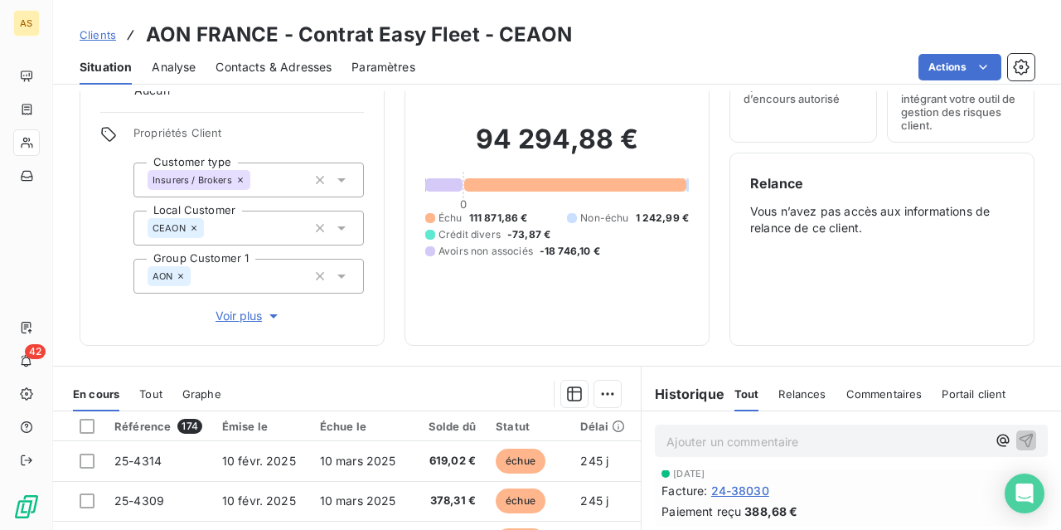
scroll to position [4, 0]
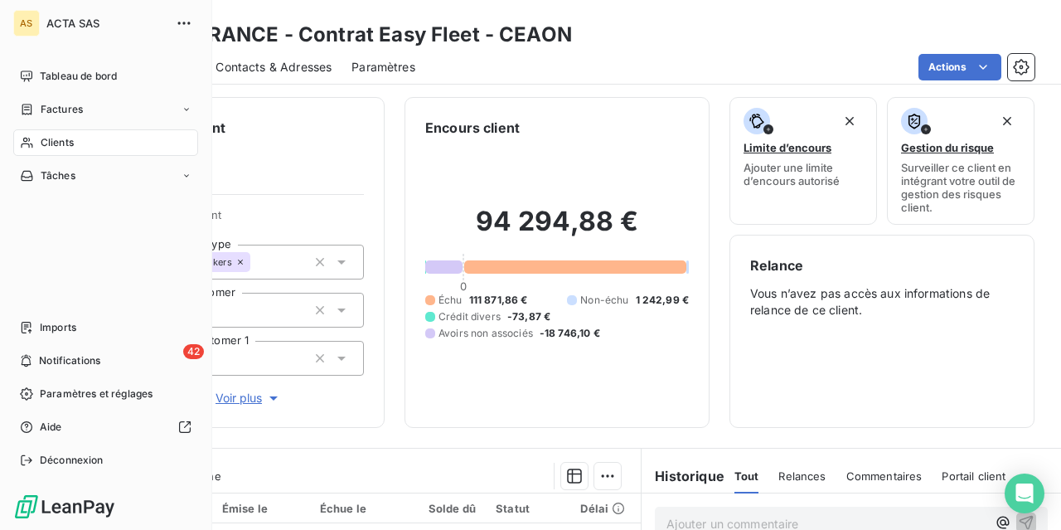
click at [46, 143] on span "Clients" at bounding box center [57, 142] width 33 height 15
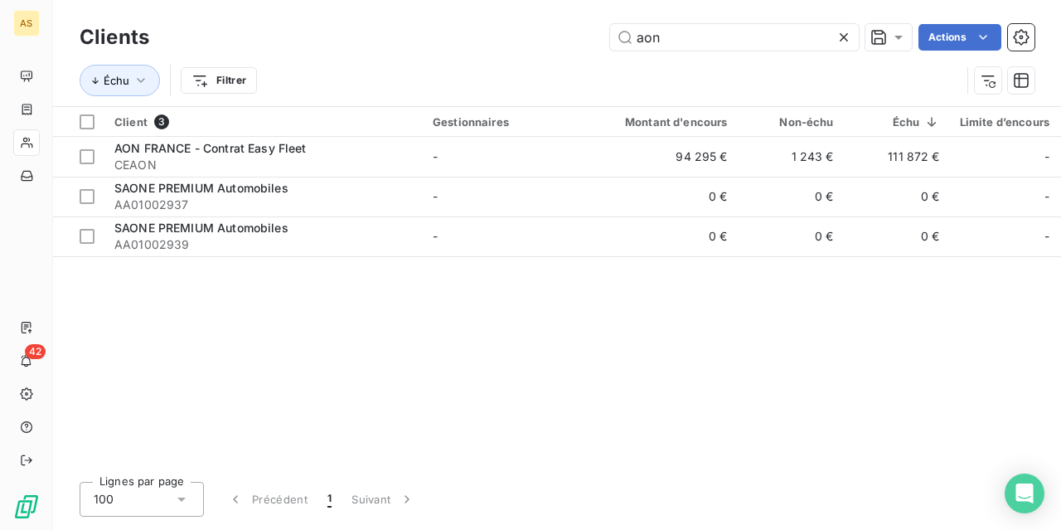
drag, startPoint x: 706, startPoint y: 41, endPoint x: 441, endPoint y: -9, distance: 269.9
click at [441, 0] on html "AS 42 Clients aon Actions Échu Filtrer Client 3 Gestionnaires Montant d'encours…" at bounding box center [530, 265] width 1061 height 530
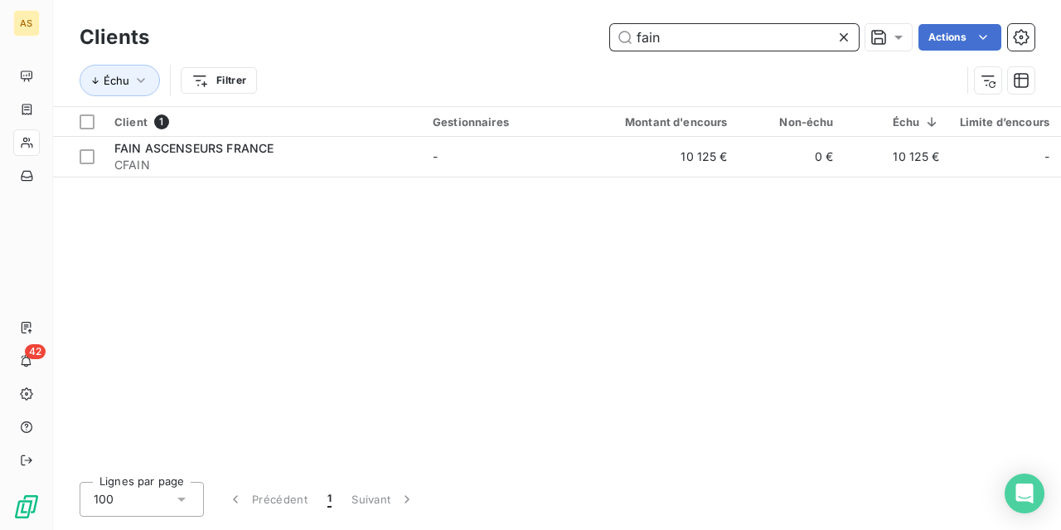
drag, startPoint x: 678, startPoint y: 39, endPoint x: 268, endPoint y: -70, distance: 424.7
click at [268, 0] on html "AS 42 Clients fain Actions Échu Filtrer Client 1 Gestionnaires Montant d'encour…" at bounding box center [530, 265] width 1061 height 530
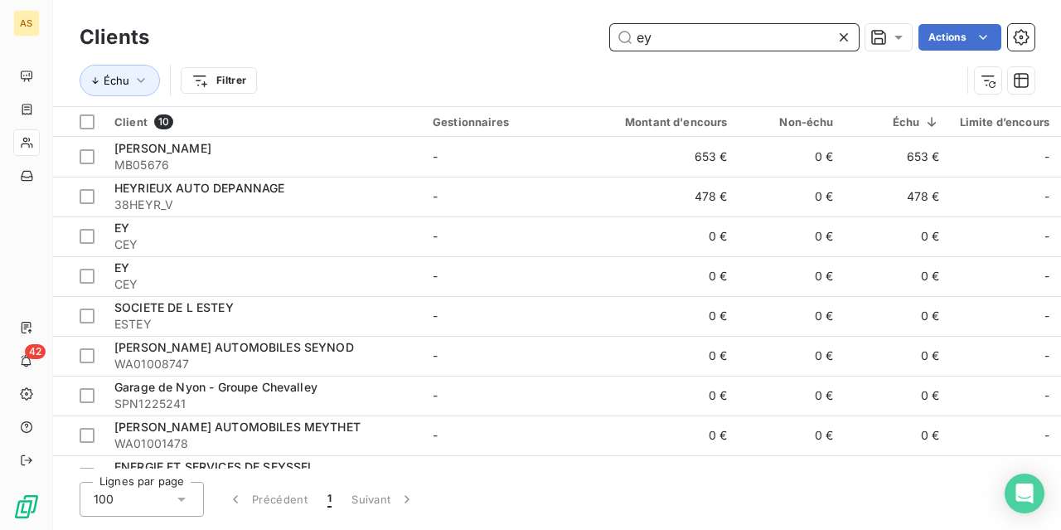
drag, startPoint x: 670, startPoint y: 40, endPoint x: 436, endPoint y: -14, distance: 239.9
click at [436, 0] on html "AS 42 Clients ey Actions Échu Filtrer Client 10 Gestionnaires Montant d'encours…" at bounding box center [530, 265] width 1061 height 530
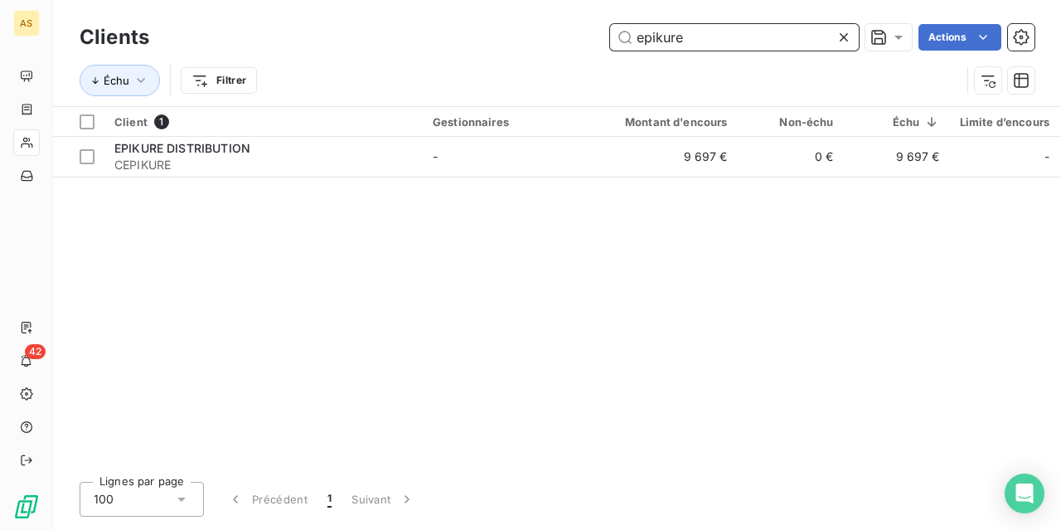
drag, startPoint x: 697, startPoint y: 42, endPoint x: 368, endPoint y: -2, distance: 332.2
click at [368, 0] on html "AS 42 Clients epikure Actions Échu Filtrer Client 1 Gestionnaires Montant d'enc…" at bounding box center [530, 265] width 1061 height 530
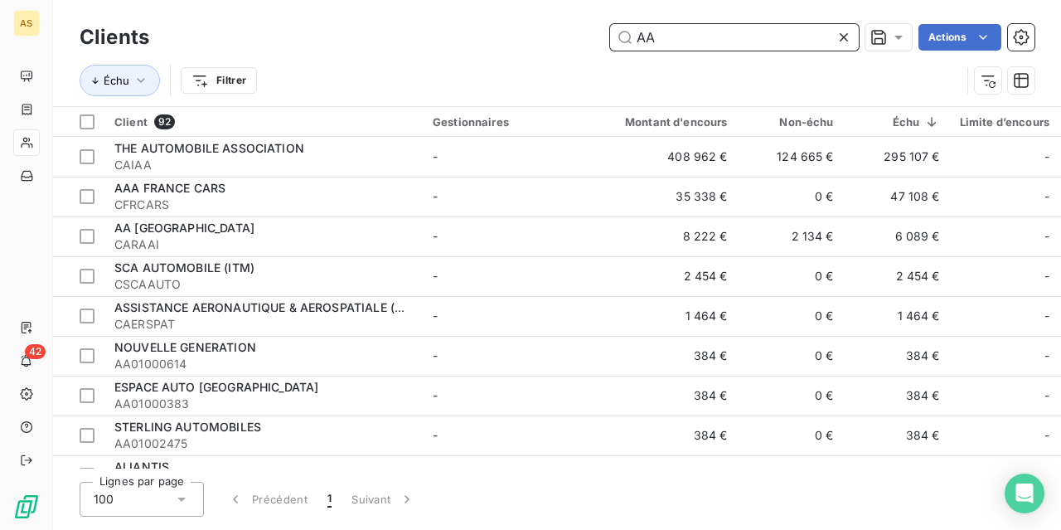
drag, startPoint x: 664, startPoint y: 34, endPoint x: 440, endPoint y: -44, distance: 237.0
click at [440, 0] on html "AS 42 Clients AA Actions Échu Filtrer Client 92 Gestionnaires Montant d'encours…" at bounding box center [530, 265] width 1061 height 530
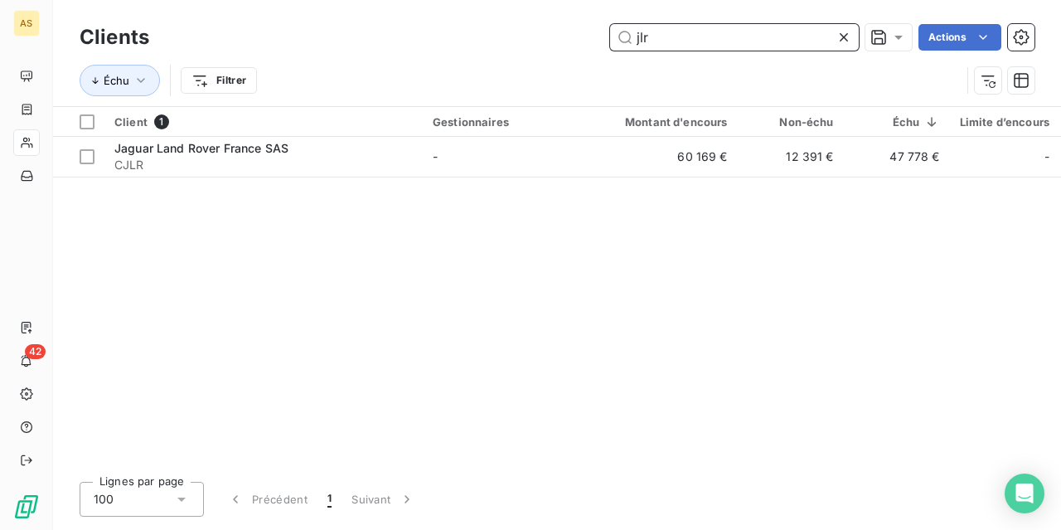
type input "jlr"
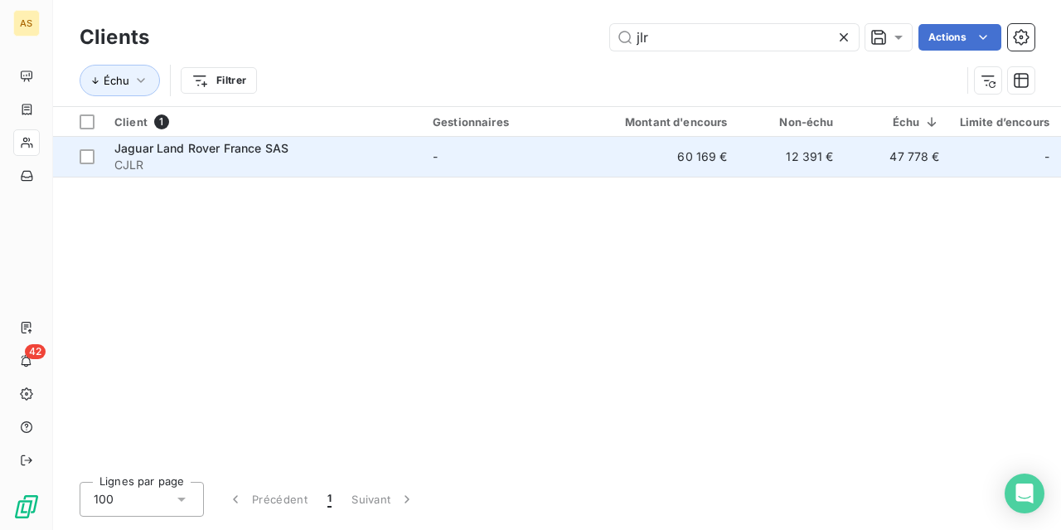
click at [208, 160] on span "CJLR" at bounding box center [263, 165] width 298 height 17
